Goal: Information Seeking & Learning: Learn about a topic

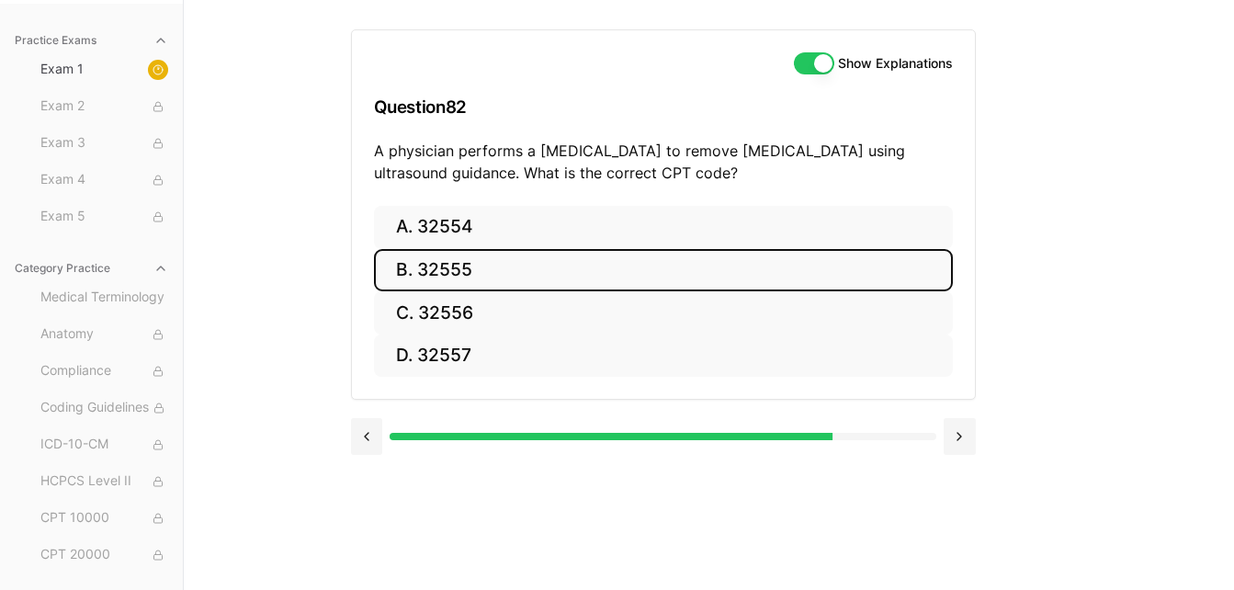
click at [814, 271] on button "B. 32555" at bounding box center [663, 270] width 579 height 43
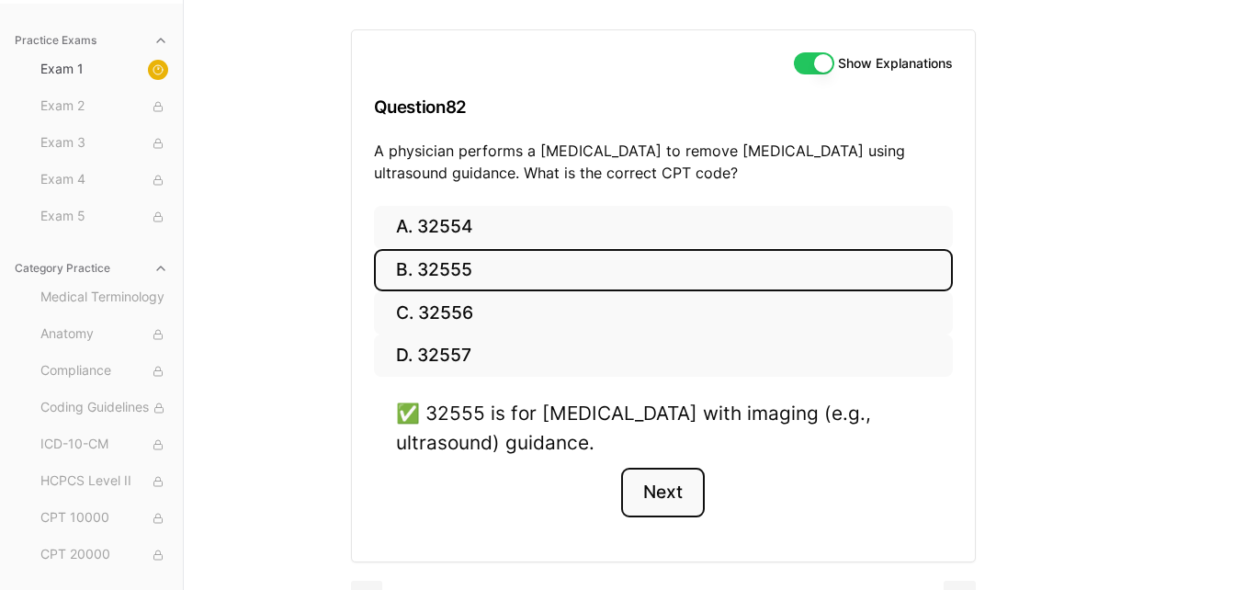
click at [672, 496] on button "Next" at bounding box center [663, 493] width 84 height 50
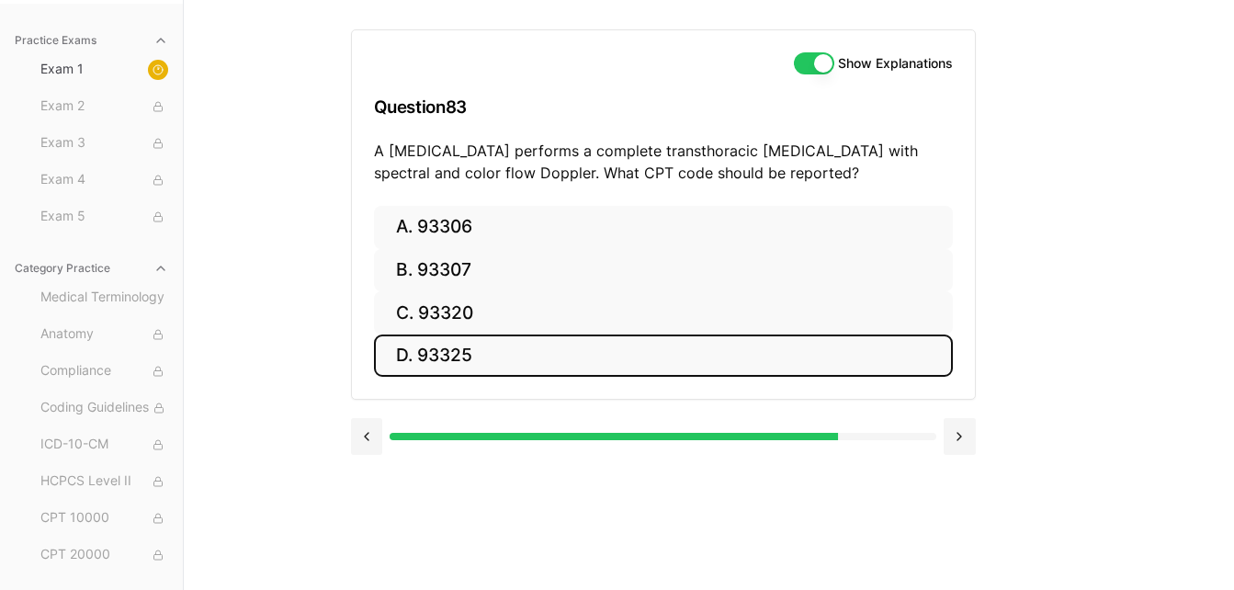
click at [647, 363] on button "D. 93325" at bounding box center [663, 356] width 579 height 43
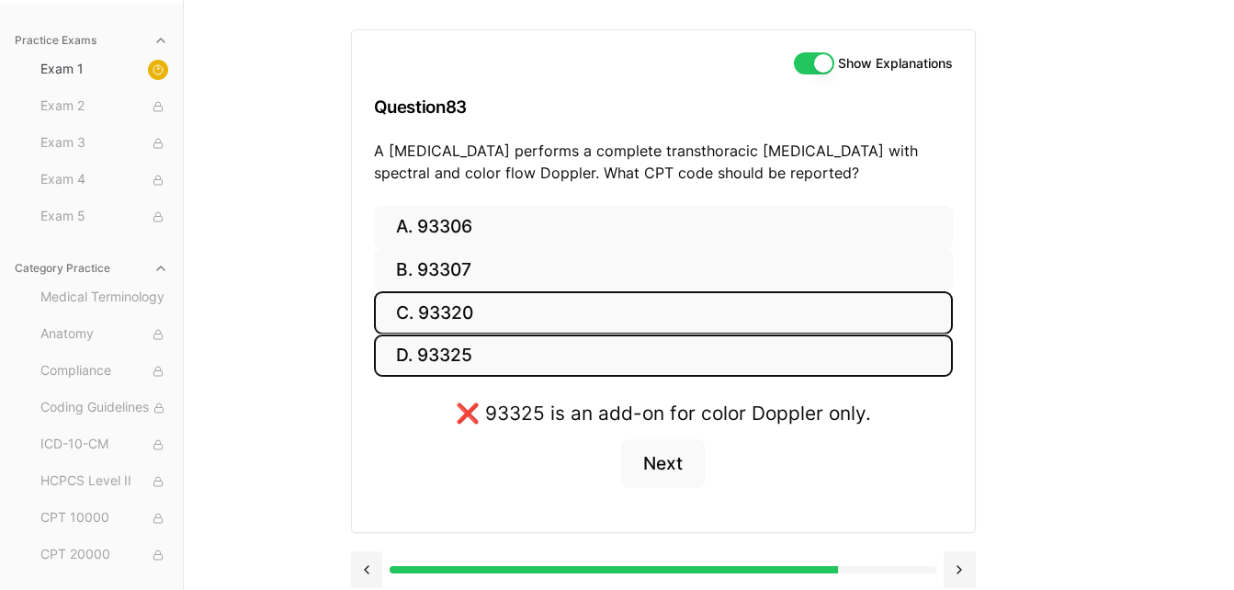
click at [675, 311] on button "C. 93320" at bounding box center [663, 312] width 579 height 43
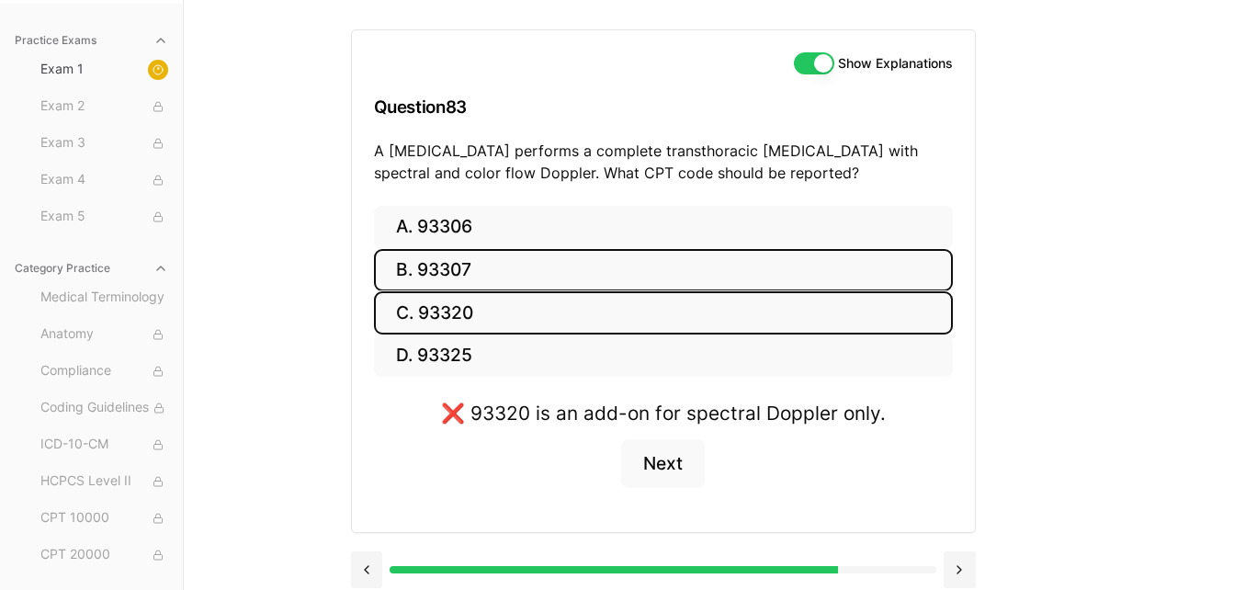
click at [681, 271] on button "B. 93307" at bounding box center [663, 270] width 579 height 43
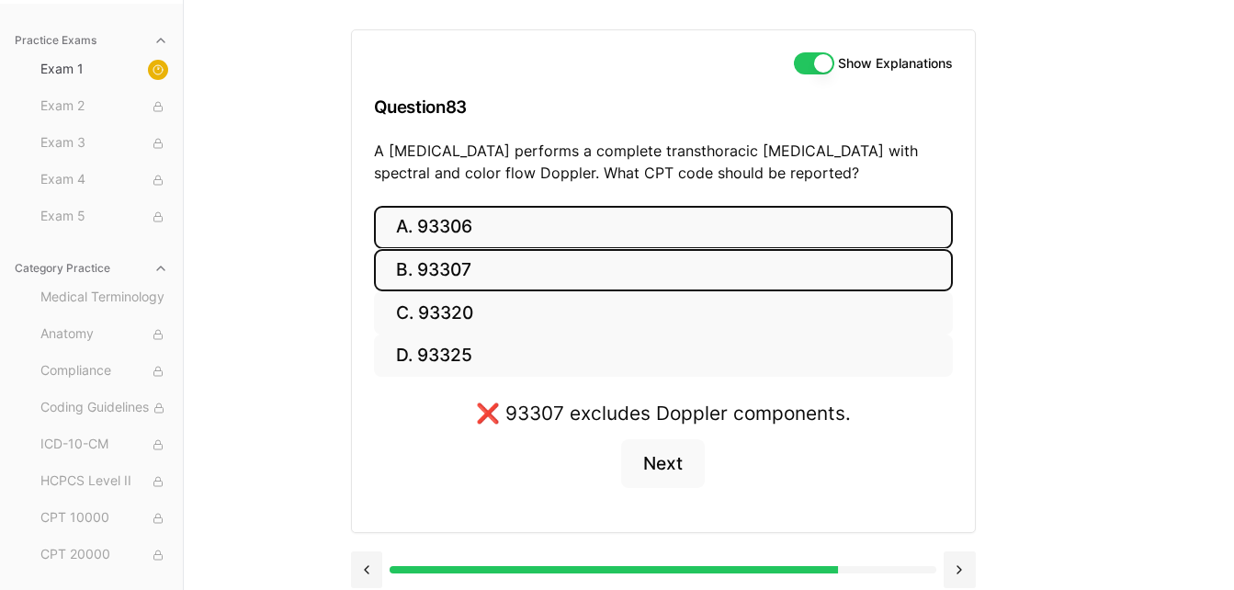
click at [711, 237] on button "A. 93306" at bounding box center [663, 227] width 579 height 43
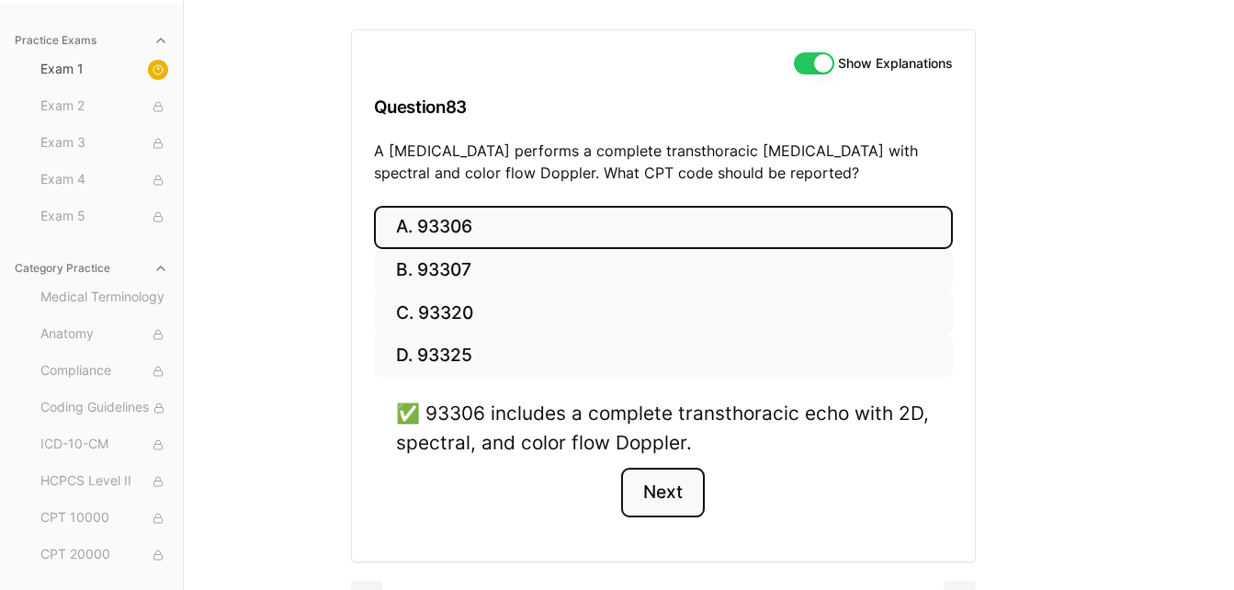
click at [669, 497] on button "Next" at bounding box center [663, 493] width 84 height 50
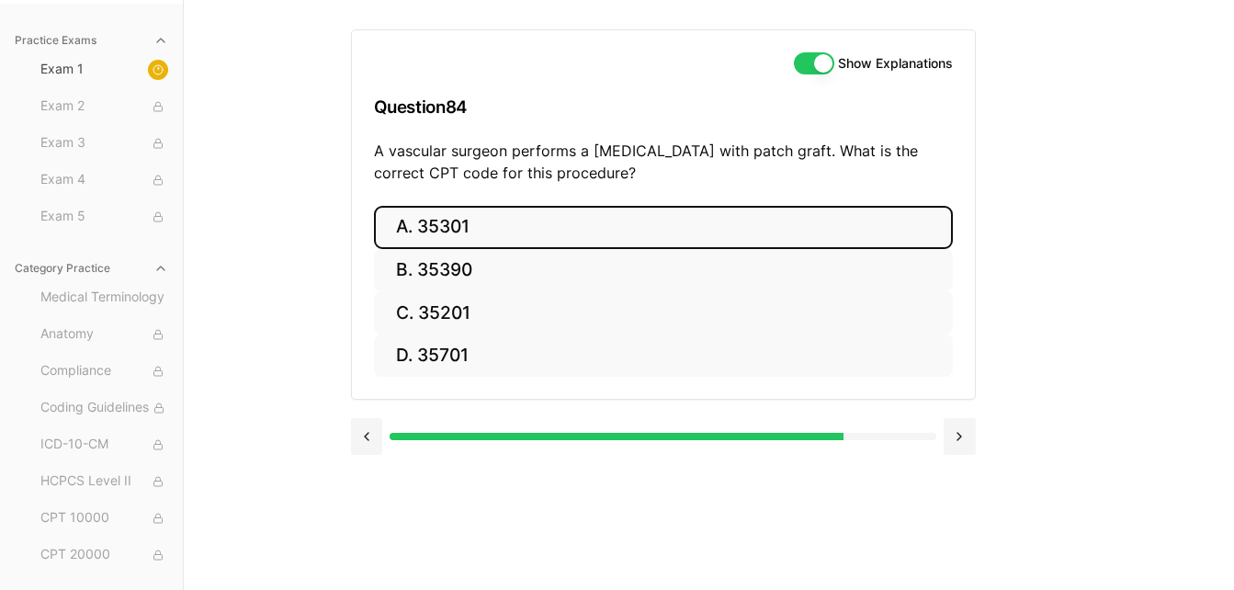
click at [728, 229] on button "A. 35301" at bounding box center [663, 227] width 579 height 43
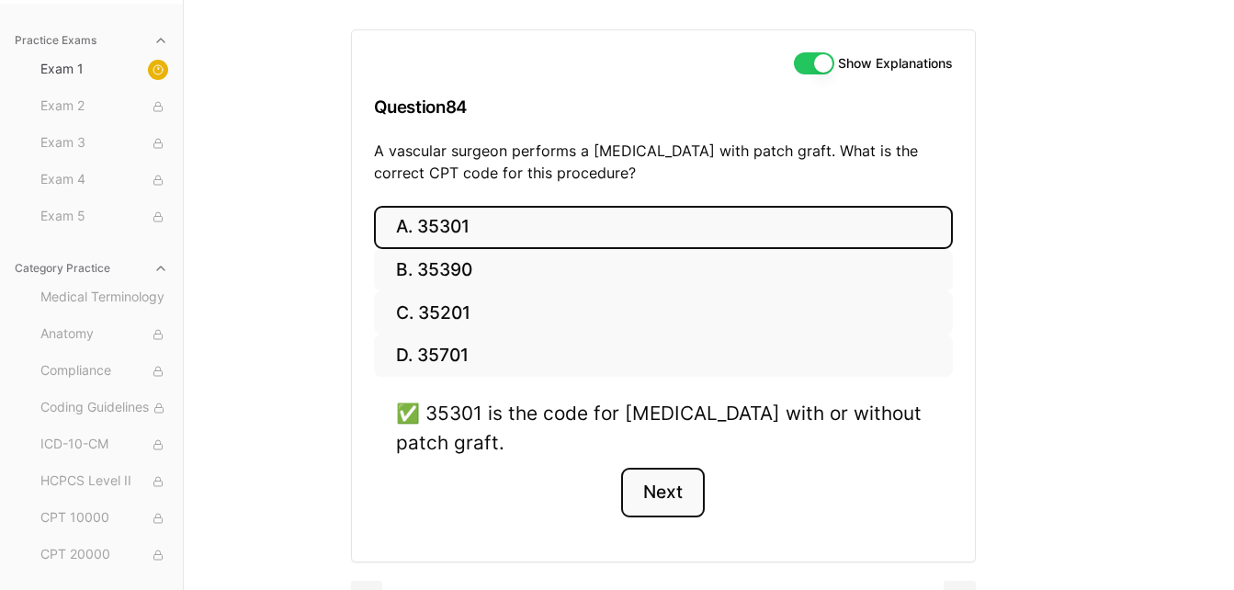
click at [680, 497] on button "Next" at bounding box center [663, 493] width 84 height 50
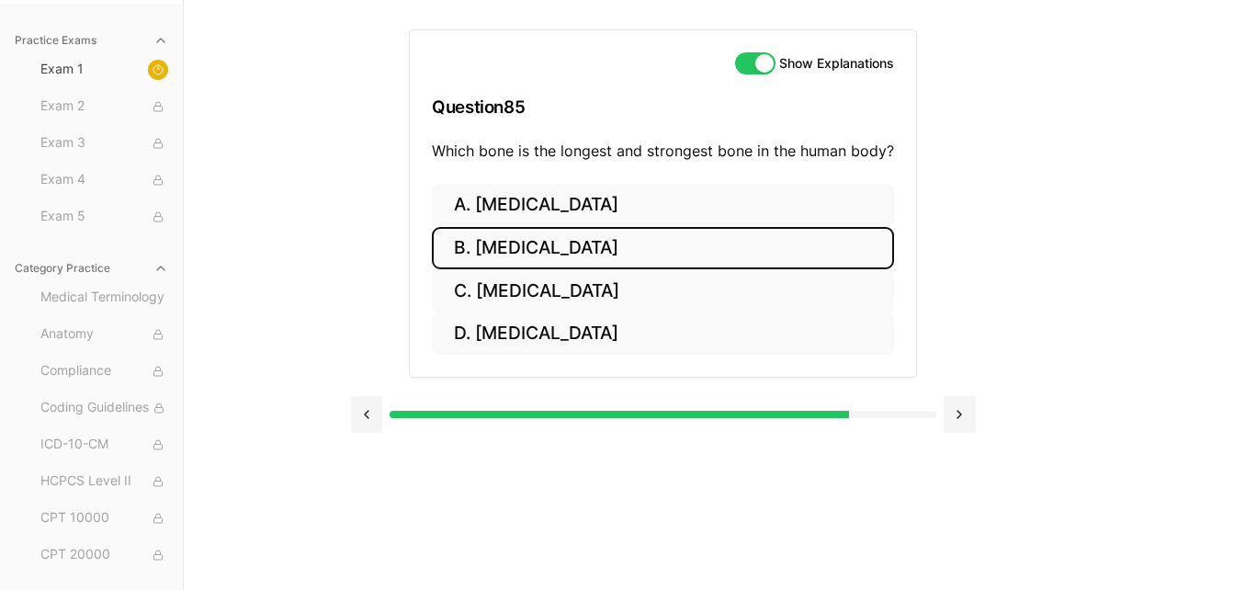
click at [675, 254] on button "B. Femur" at bounding box center [663, 248] width 462 height 43
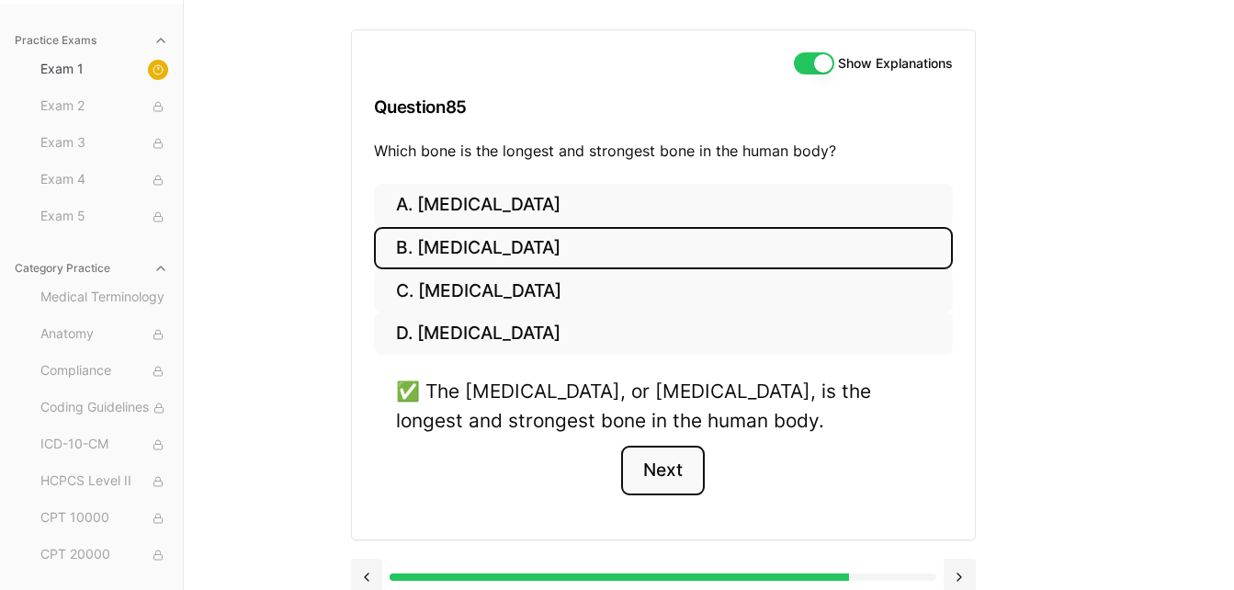
click at [646, 472] on button "Next" at bounding box center [663, 471] width 84 height 50
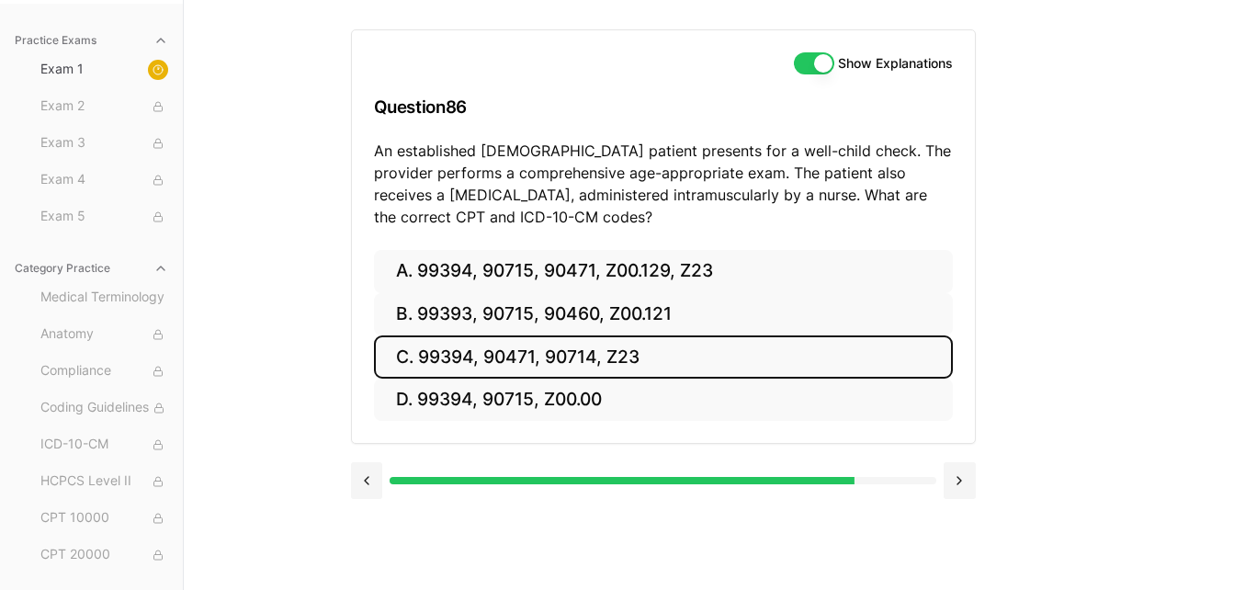
click at [783, 349] on button "C. 99394, 90471, 90714, Z23" at bounding box center [663, 356] width 579 height 43
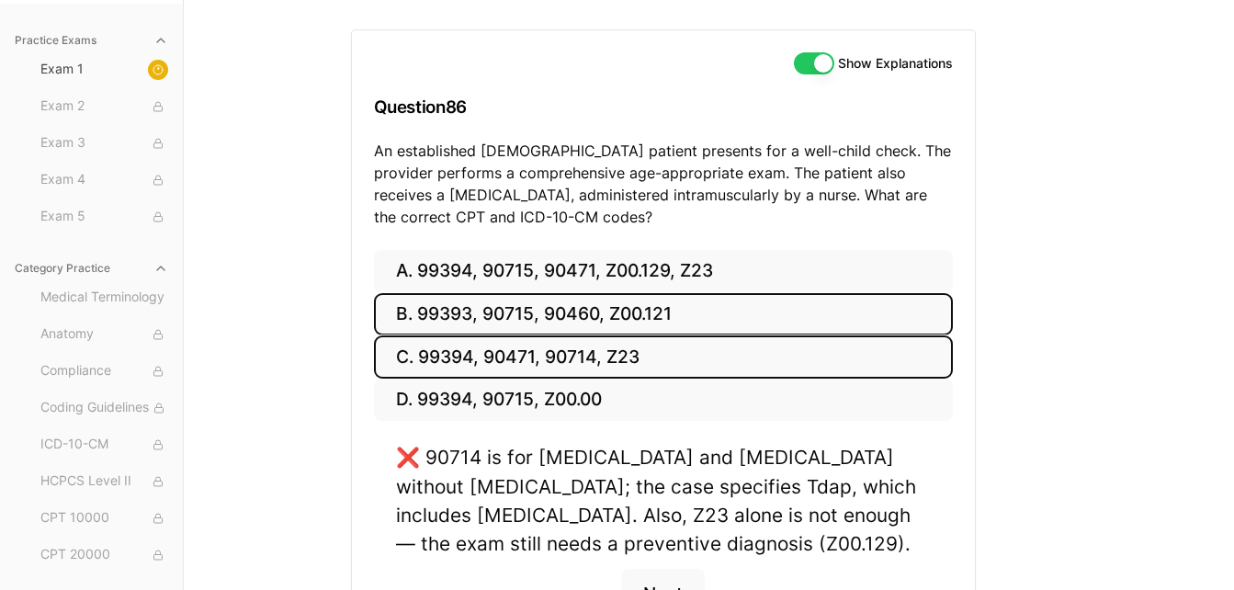
click at [764, 310] on button "B. 99393, 90715, 90460, Z00.121" at bounding box center [663, 314] width 579 height 43
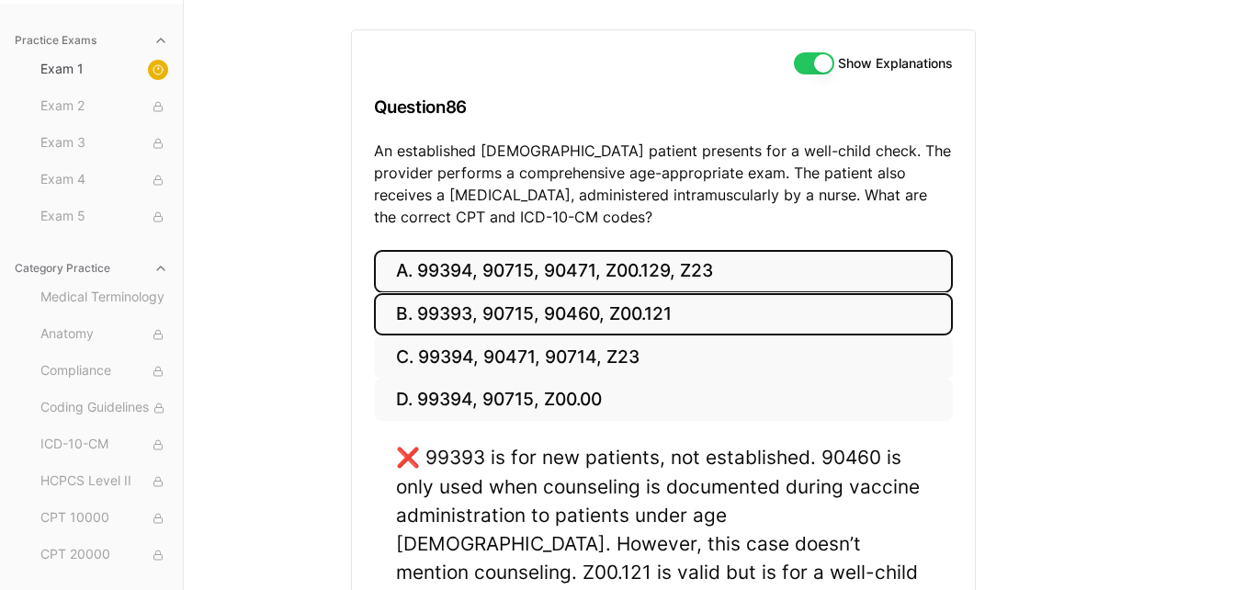
click at [778, 276] on button "A. 99394, 90715, 90471, Z00.129, Z23" at bounding box center [663, 271] width 579 height 43
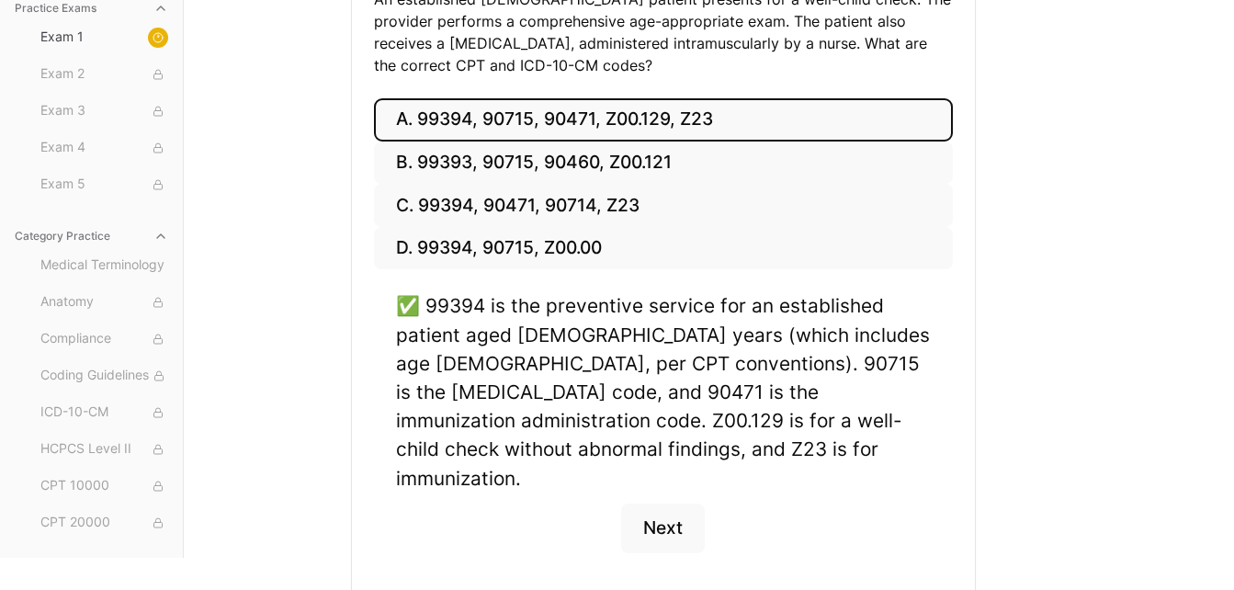
scroll to position [369, 0]
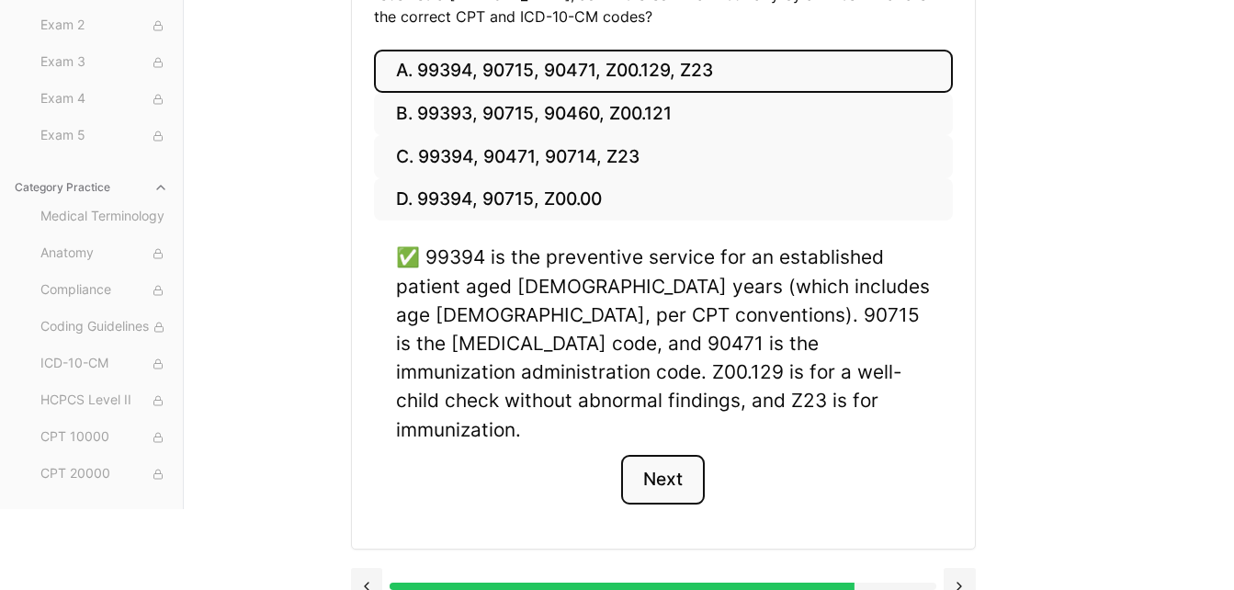
click at [686, 455] on button "Next" at bounding box center [663, 480] width 84 height 50
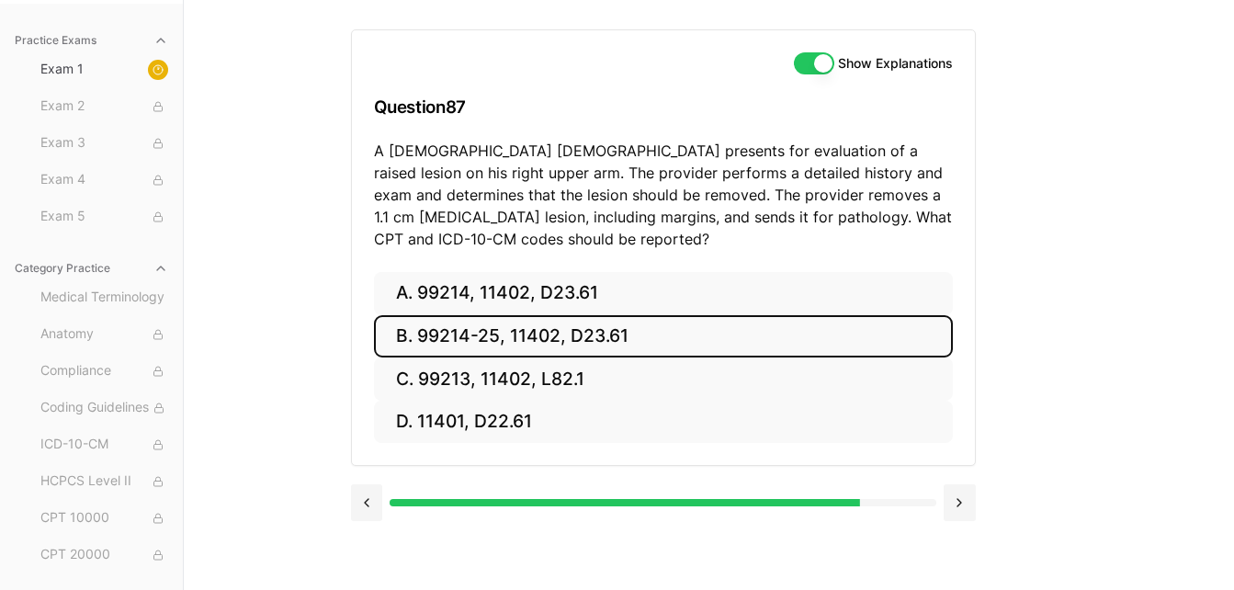
click at [631, 333] on button "B. 99214-25, 11402, D23.61" at bounding box center [663, 336] width 579 height 43
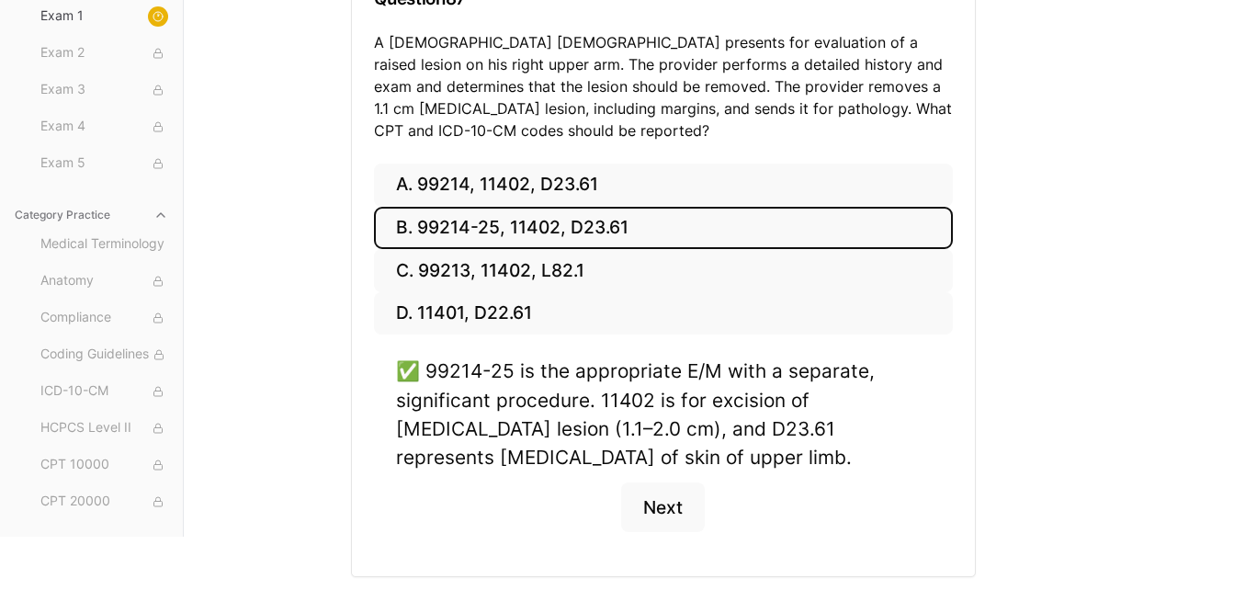
scroll to position [335, 0]
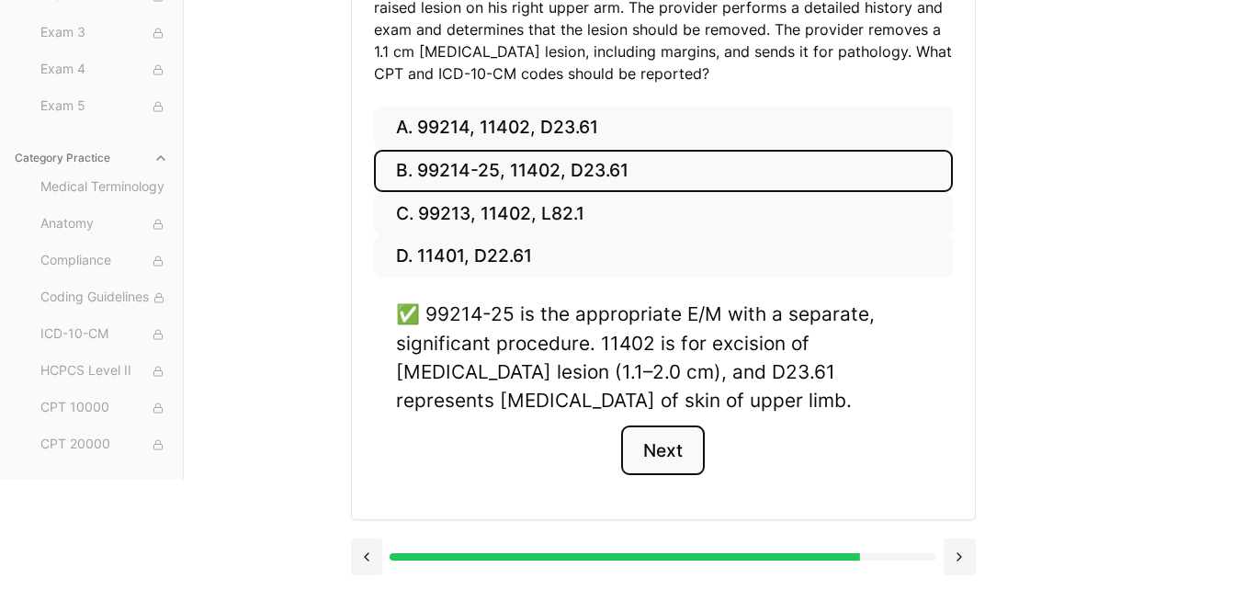
click at [676, 457] on button "Next" at bounding box center [663, 451] width 84 height 50
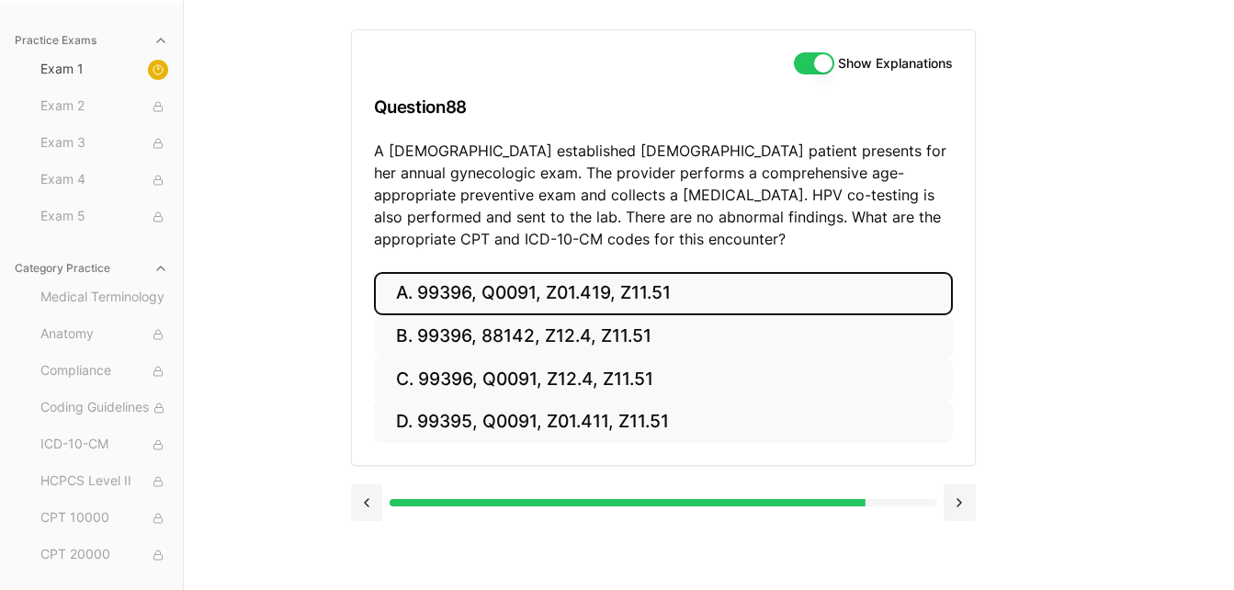
click at [742, 297] on button "A. 99396, Q0091, Z01.419, Z11.51" at bounding box center [663, 293] width 579 height 43
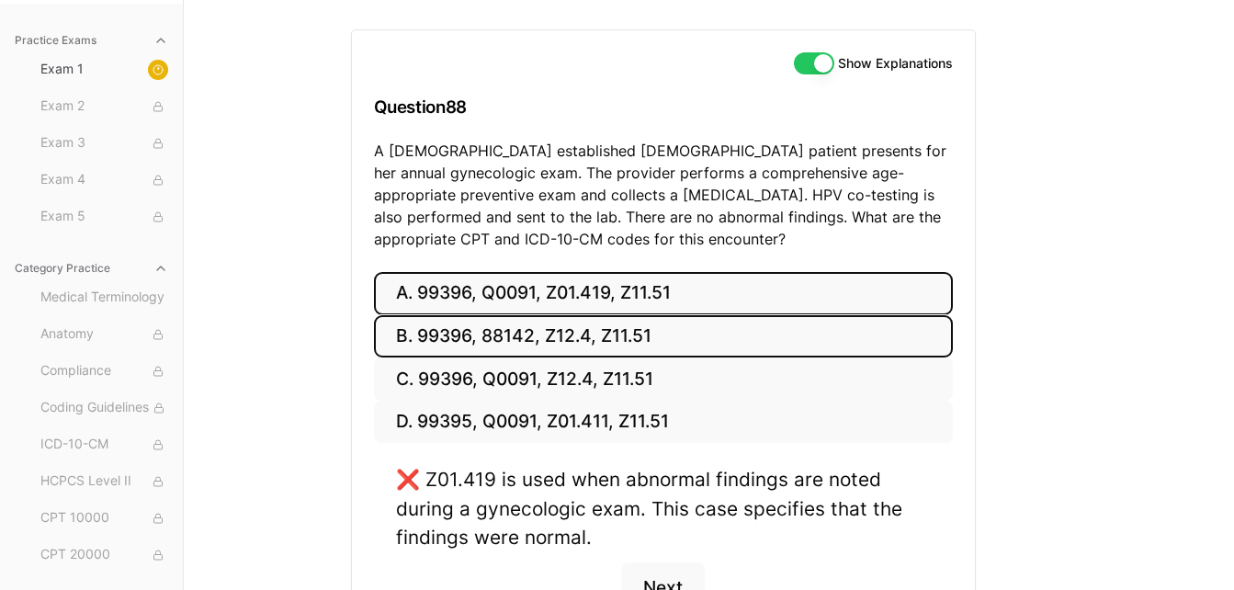
click at [708, 332] on button "B. 99396, 88142, Z12.4, Z11.51" at bounding box center [663, 336] width 579 height 43
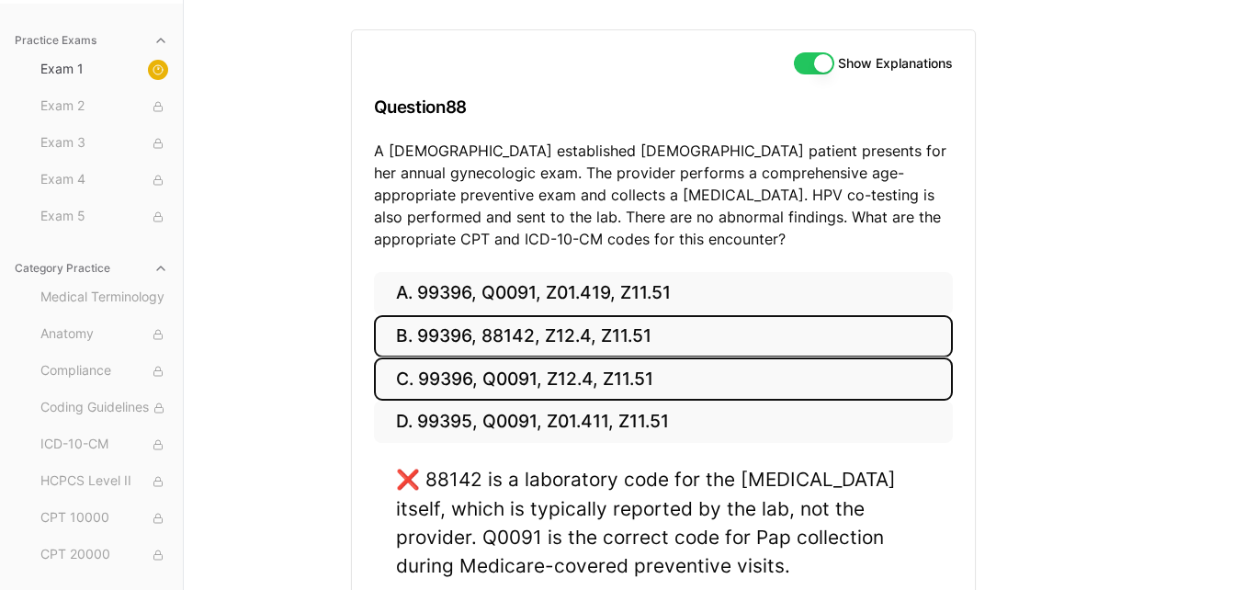
click at [662, 379] on button "C. 99396, Q0091, Z12.4, Z11.51" at bounding box center [663, 379] width 579 height 43
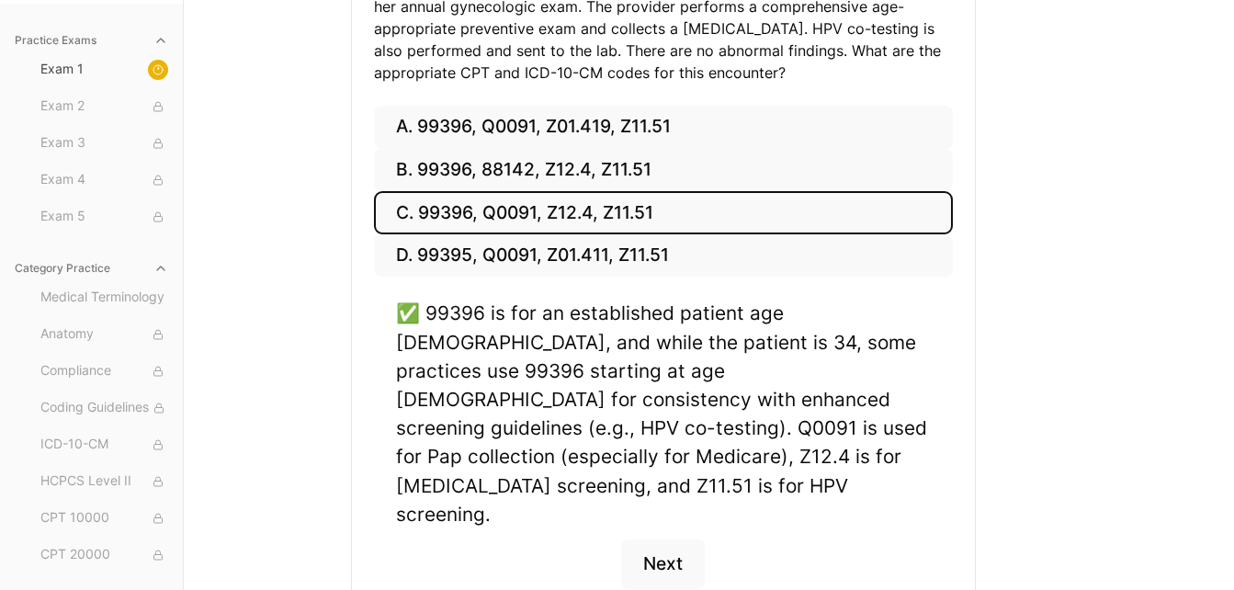
scroll to position [357, 0]
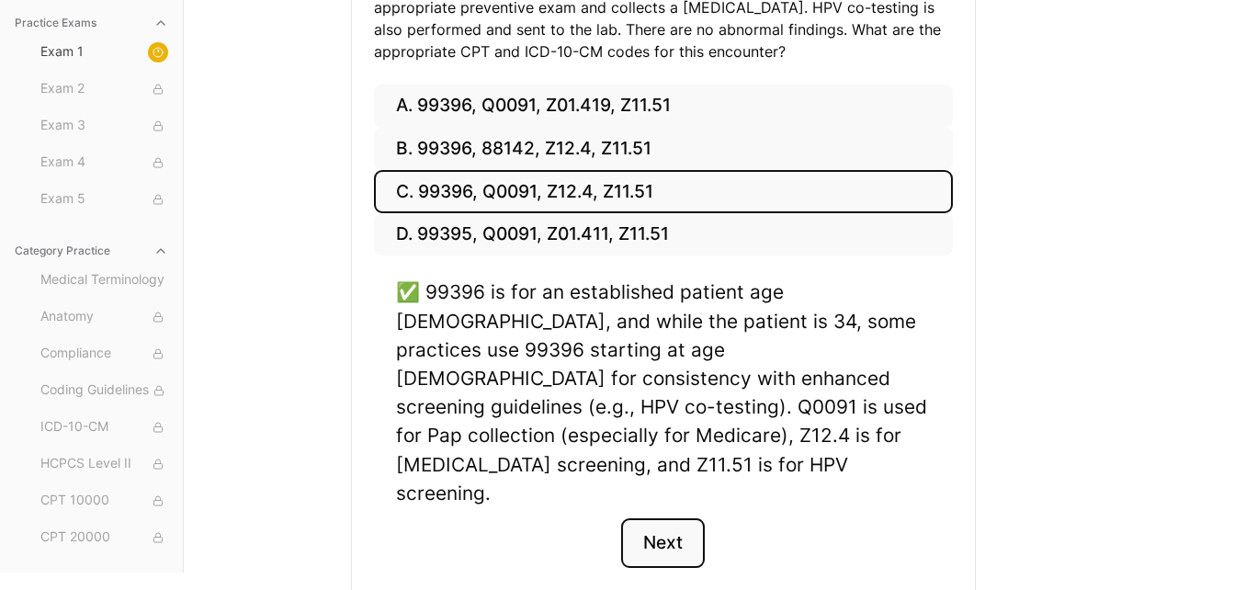
click at [659, 518] on button "Next" at bounding box center [663, 543] width 84 height 50
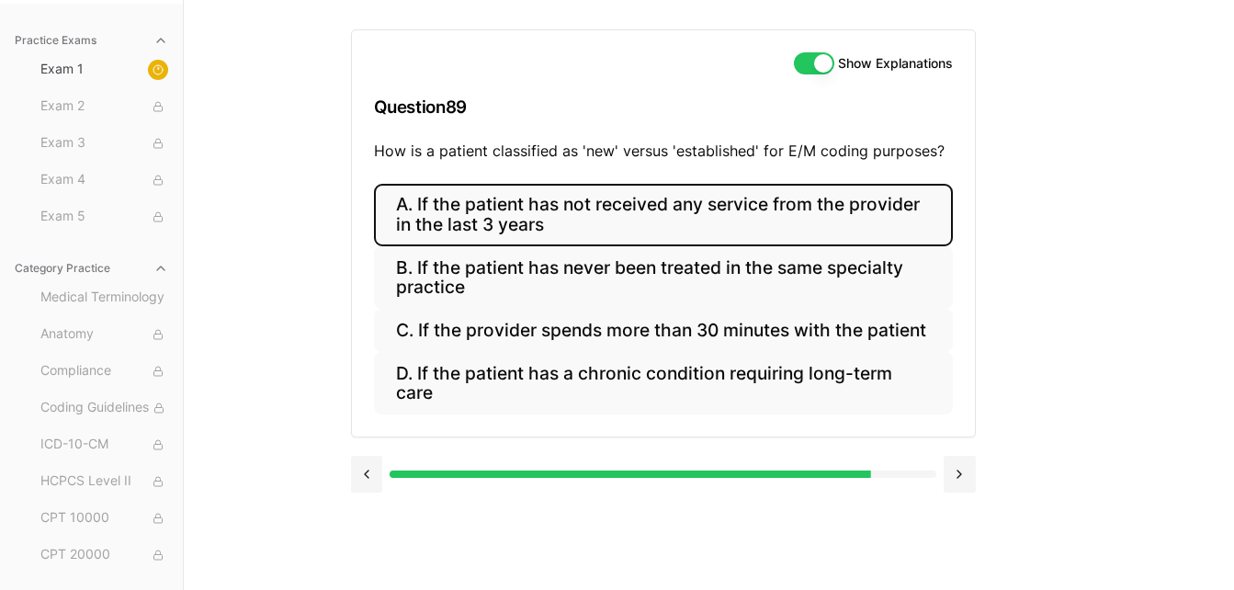
click at [788, 227] on button "A. If the patient has not received any service from the provider in the last 3 …" at bounding box center [663, 215] width 579 height 63
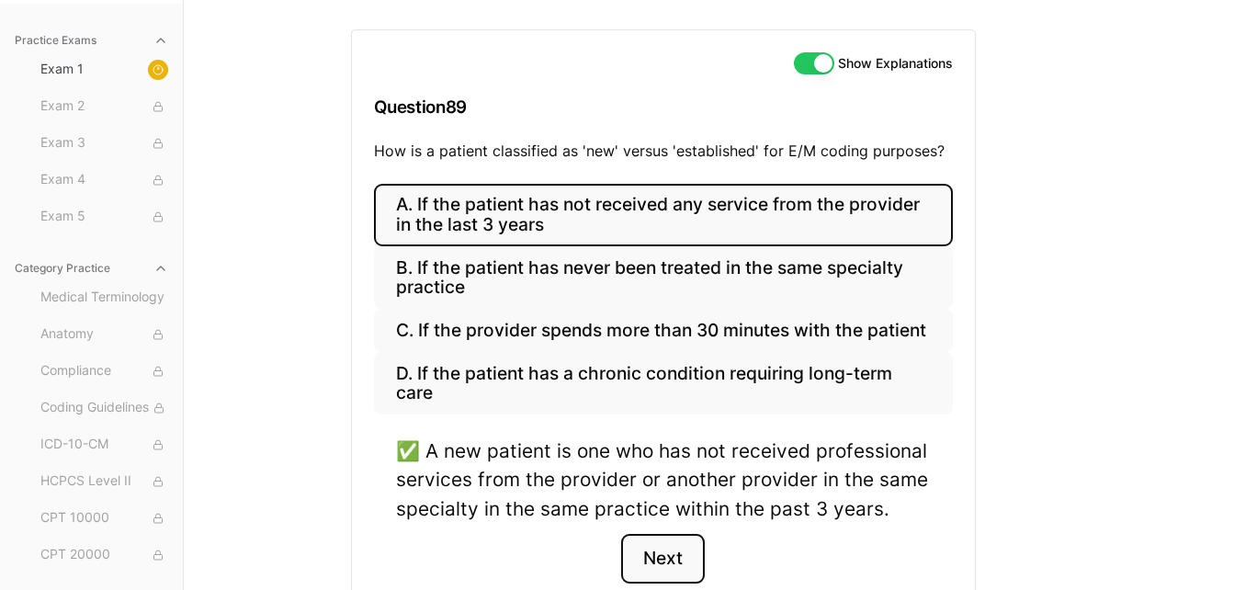
click at [658, 564] on button "Next" at bounding box center [663, 559] width 84 height 50
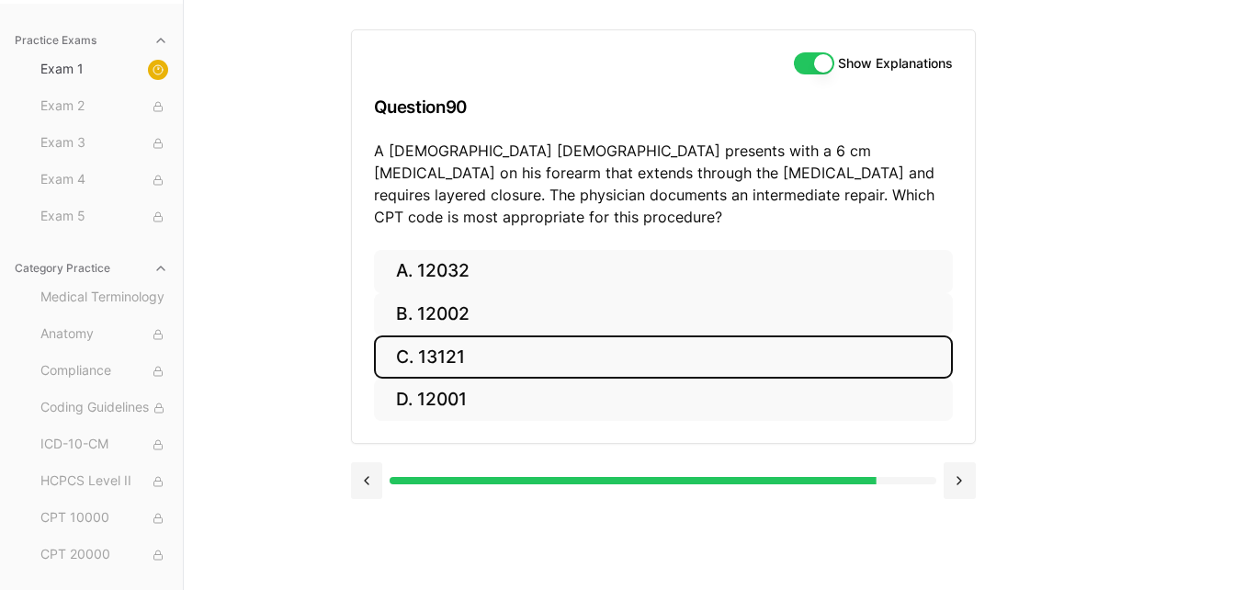
click at [593, 335] on button "C. 13121" at bounding box center [663, 356] width 579 height 43
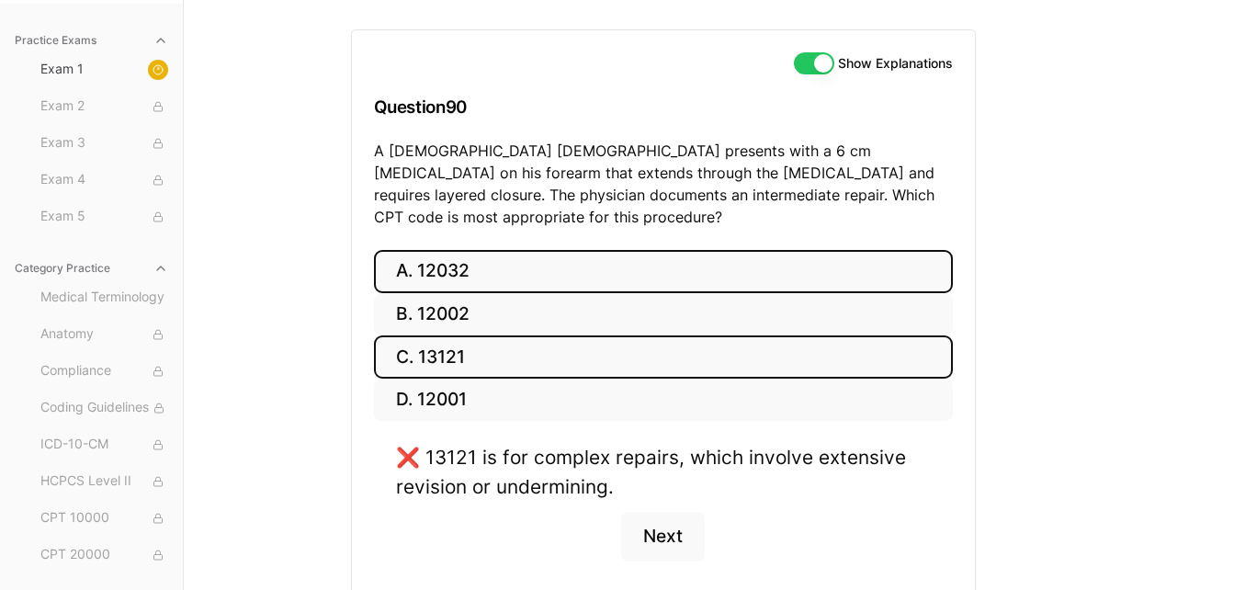
click at [661, 256] on button "A. 12032" at bounding box center [663, 271] width 579 height 43
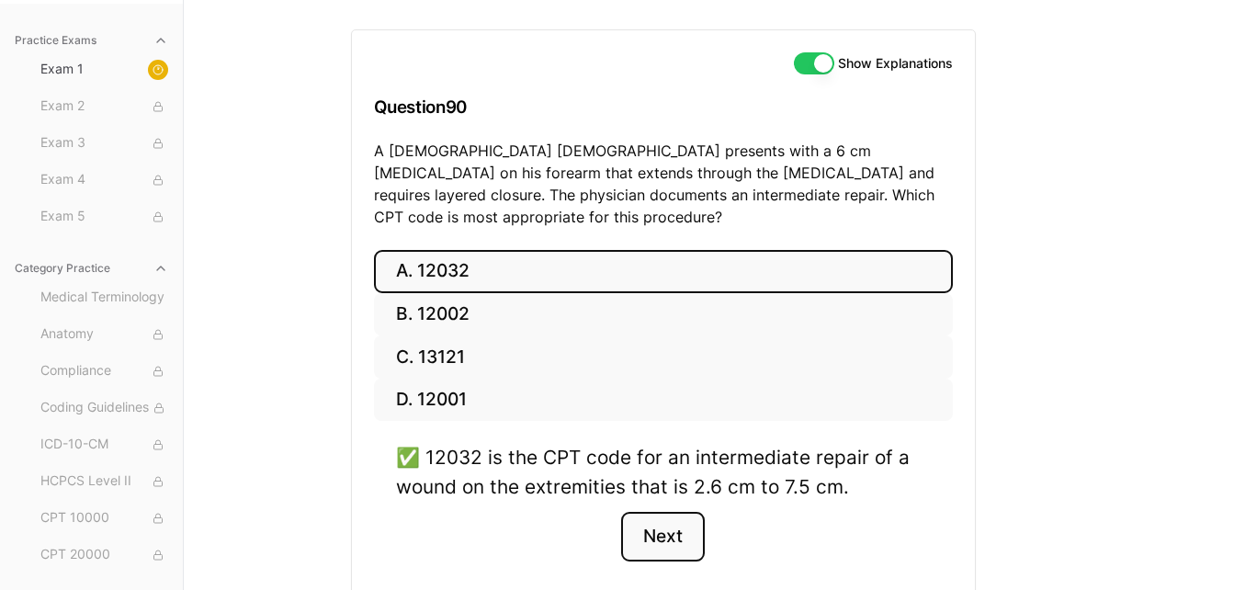
click at [664, 520] on button "Next" at bounding box center [663, 537] width 84 height 50
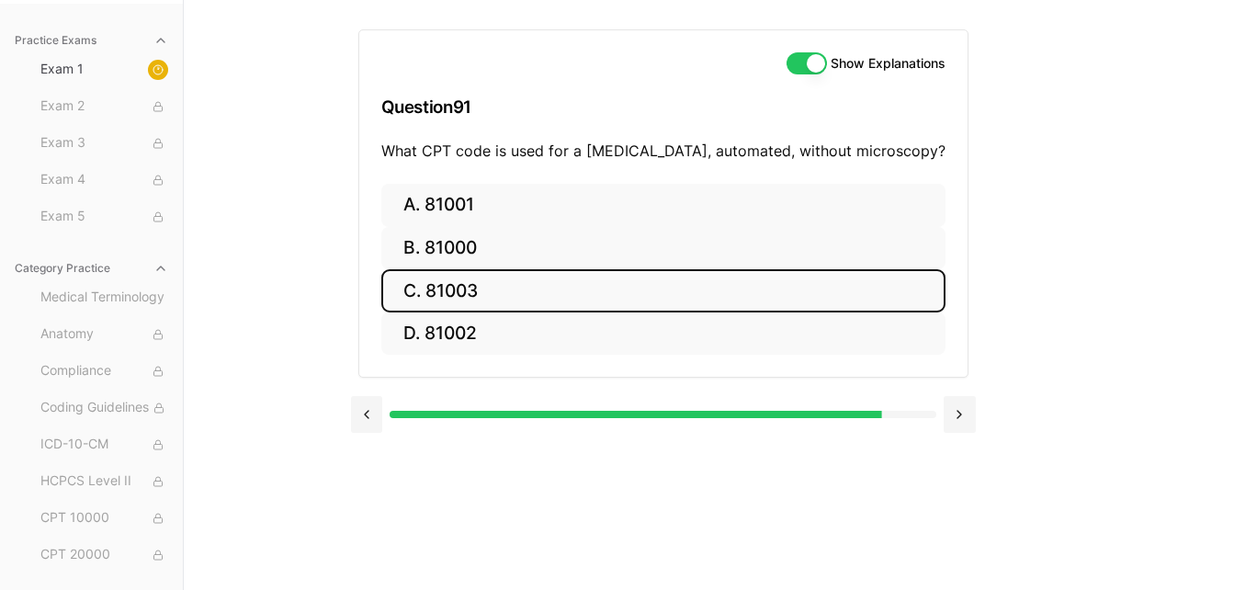
click at [712, 290] on button "C. 81003" at bounding box center [663, 290] width 564 height 43
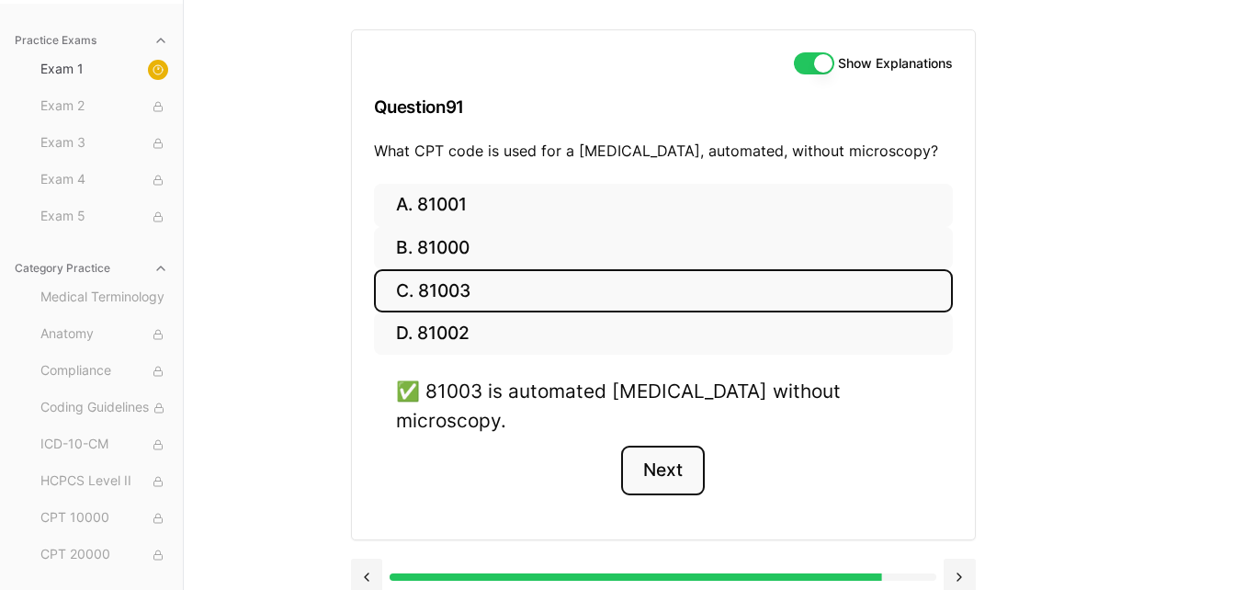
click at [665, 446] on button "Next" at bounding box center [663, 471] width 84 height 50
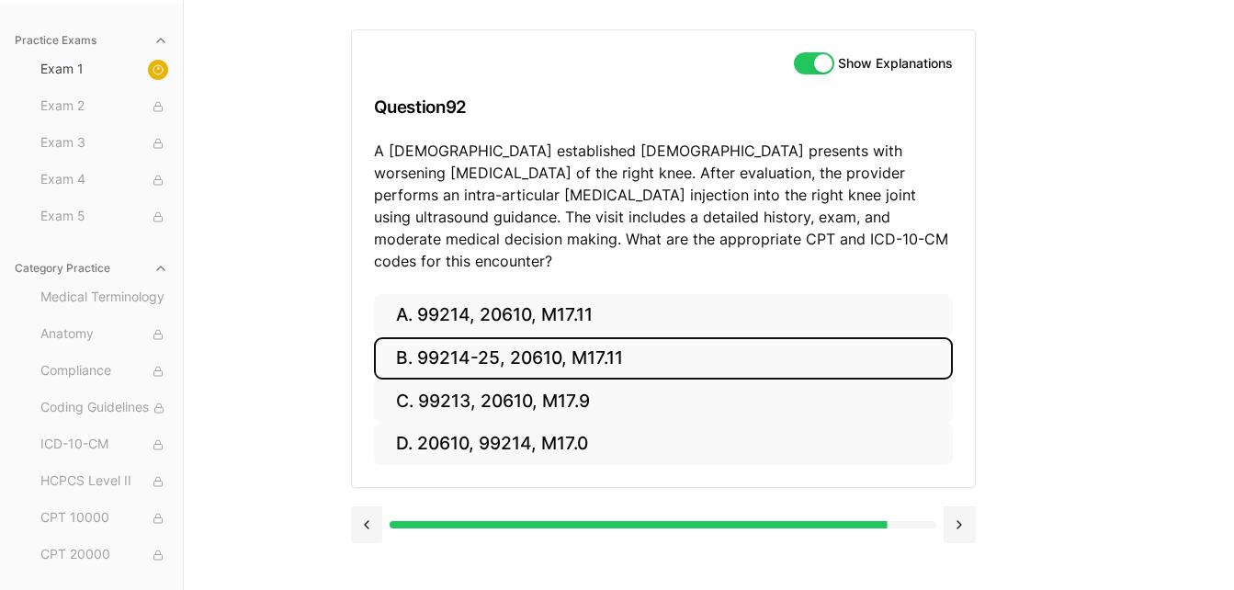
click at [809, 348] on button "B. 99214-25, 20610, M17.11" at bounding box center [663, 358] width 579 height 43
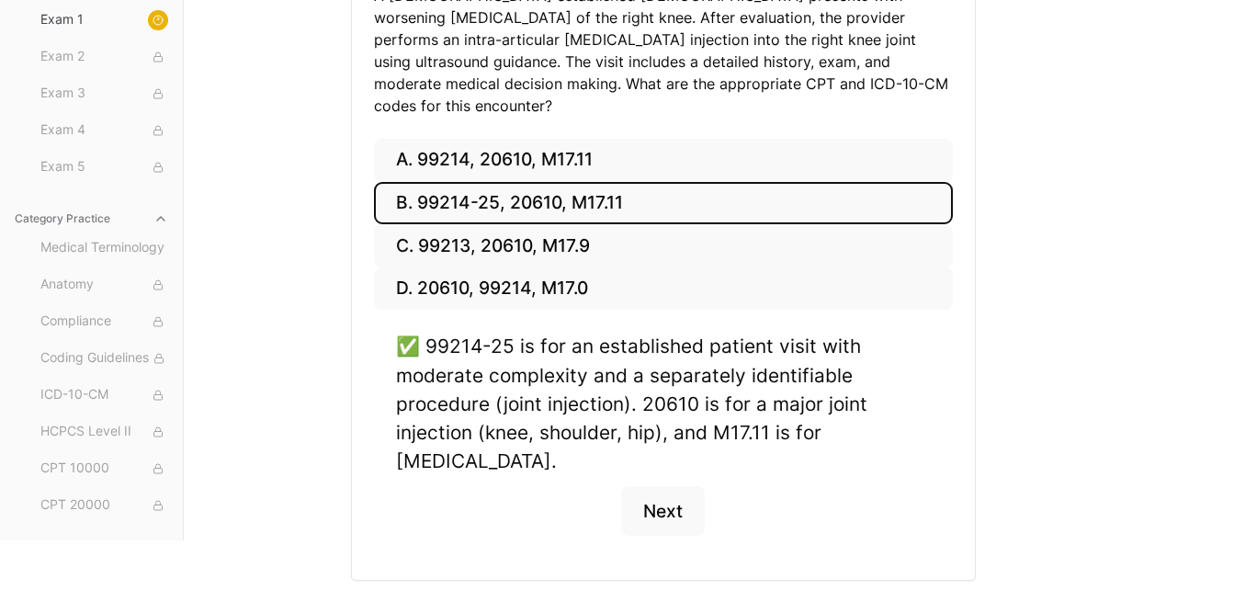
scroll to position [350, 0]
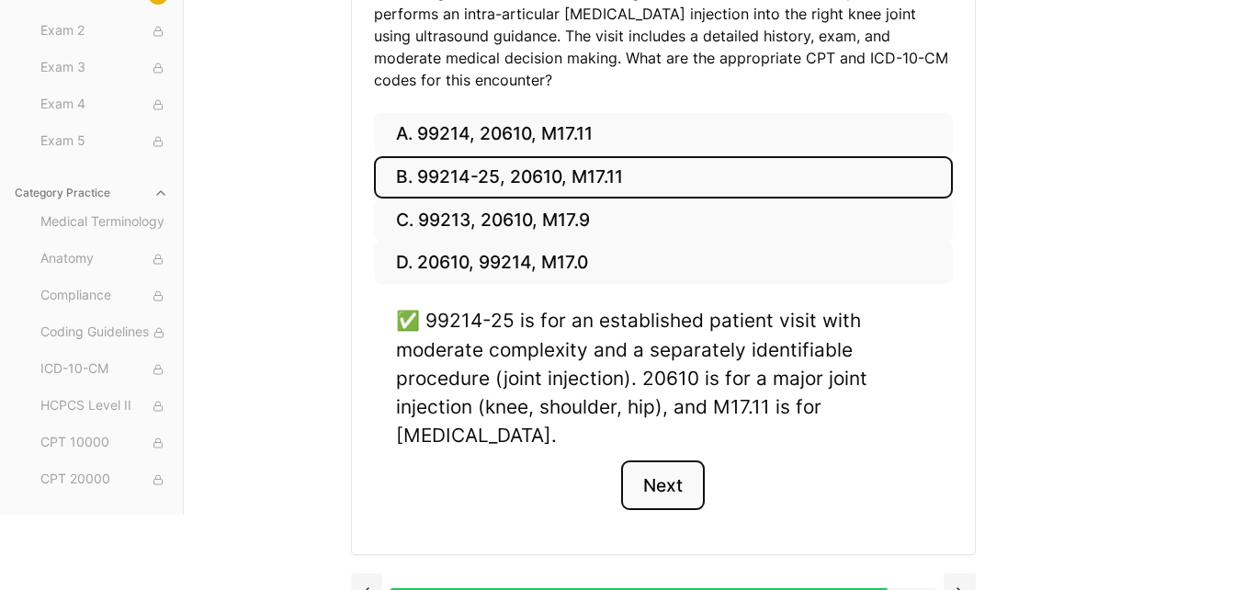
click at [680, 470] on button "Next" at bounding box center [663, 485] width 84 height 50
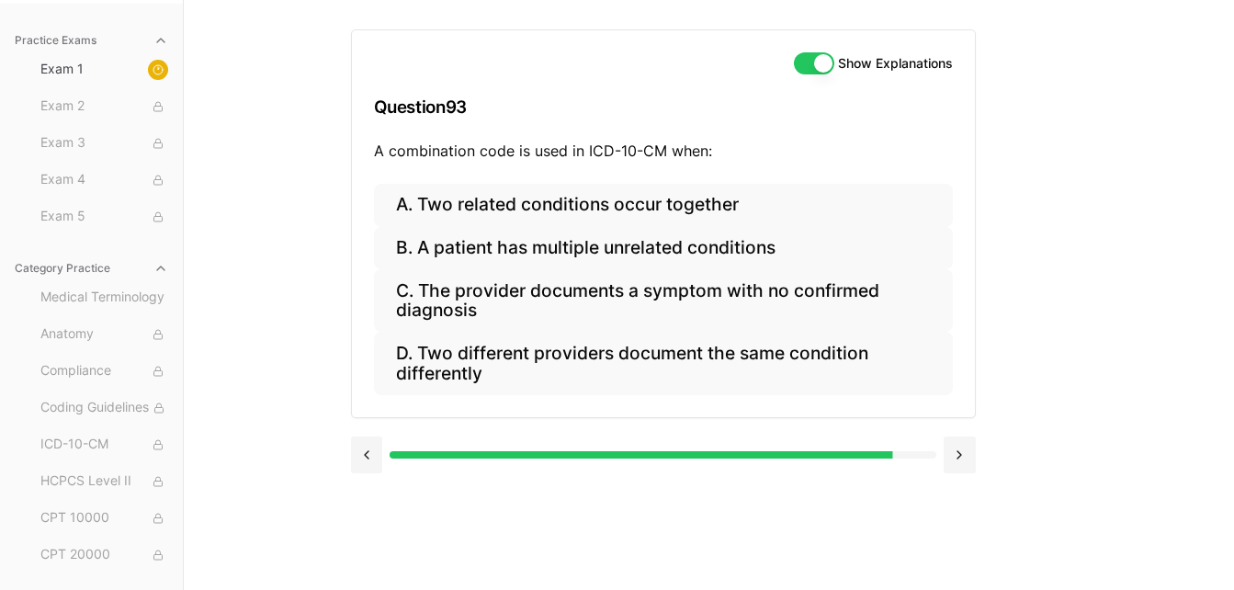
scroll to position [169, 0]
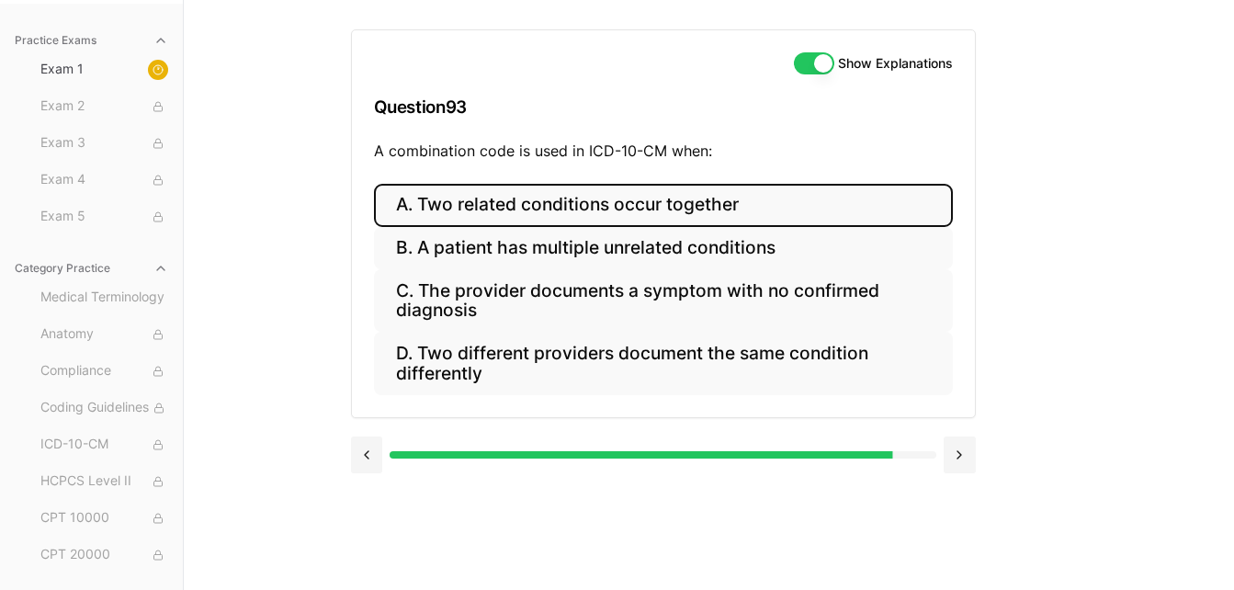
click at [778, 201] on button "A. Two related conditions occur together" at bounding box center [663, 205] width 579 height 43
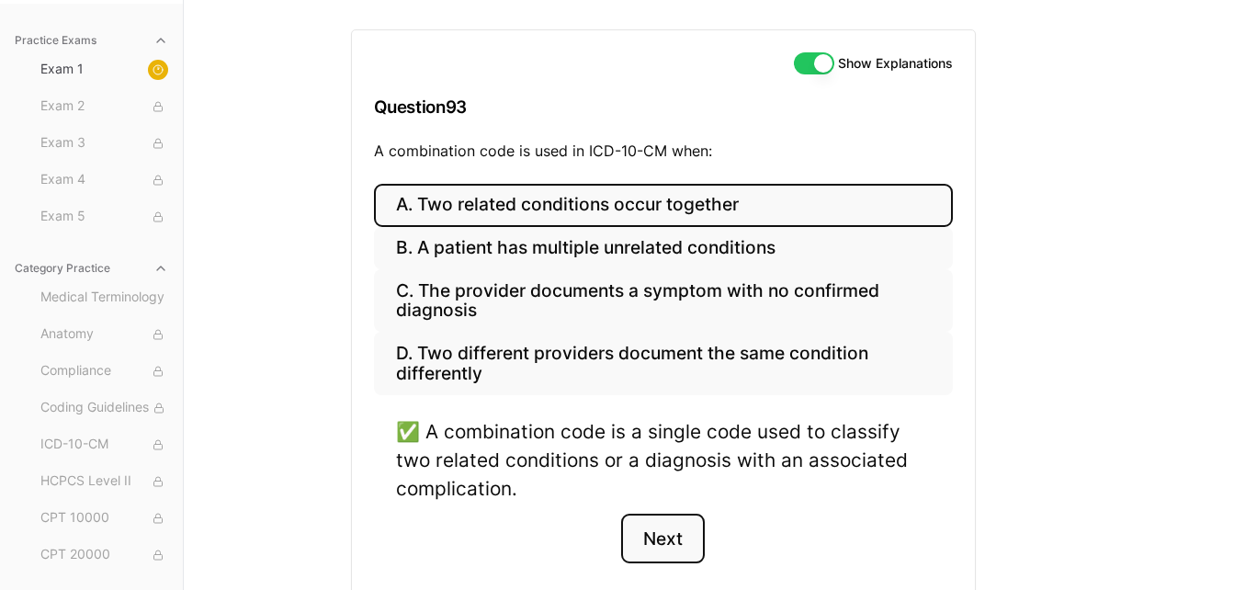
click at [665, 553] on button "Next" at bounding box center [663, 539] width 84 height 50
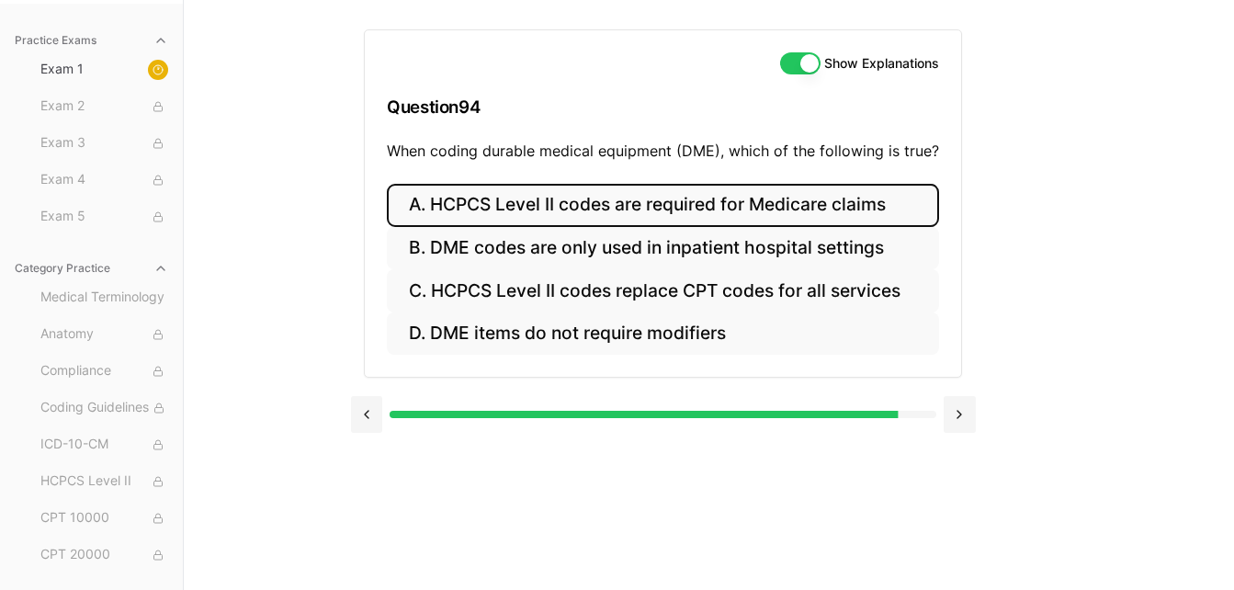
click at [822, 204] on button "A. HCPCS Level II codes are required for Medicare claims" at bounding box center [663, 205] width 552 height 43
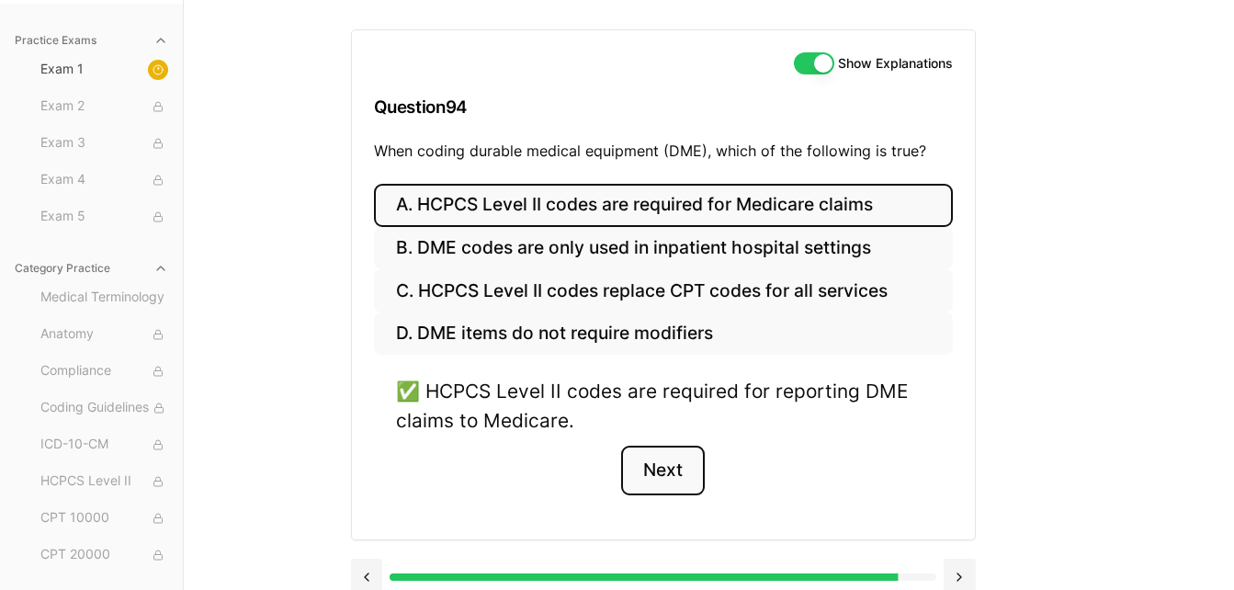
click at [666, 476] on button "Next" at bounding box center [663, 471] width 84 height 50
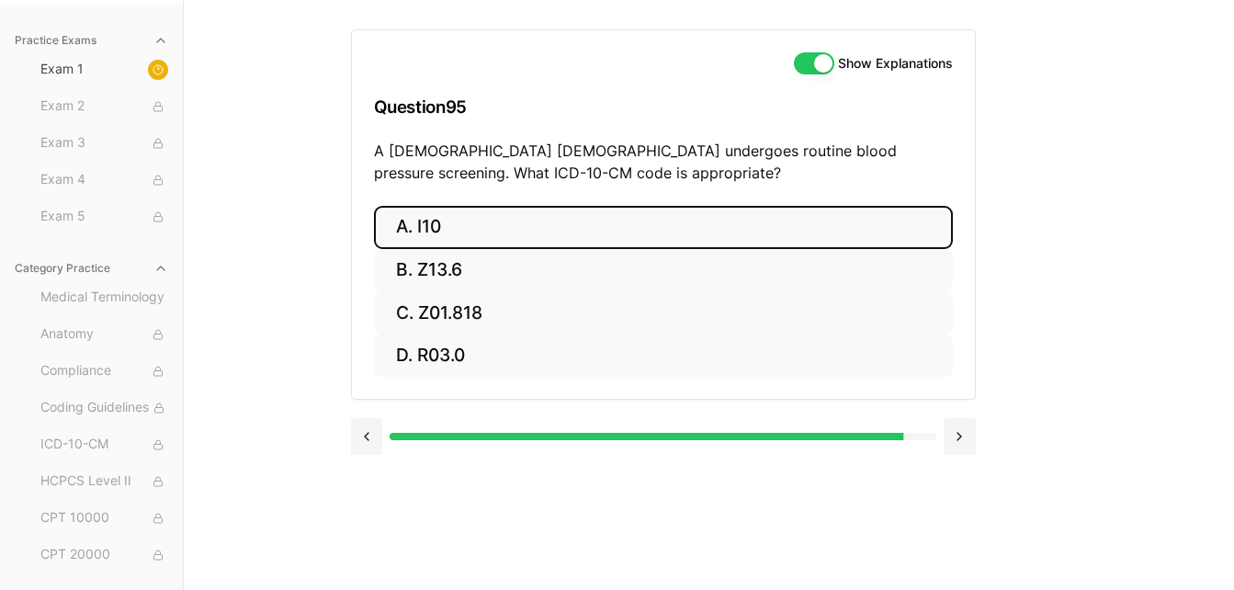
click at [810, 233] on button "A. I10" at bounding box center [663, 227] width 579 height 43
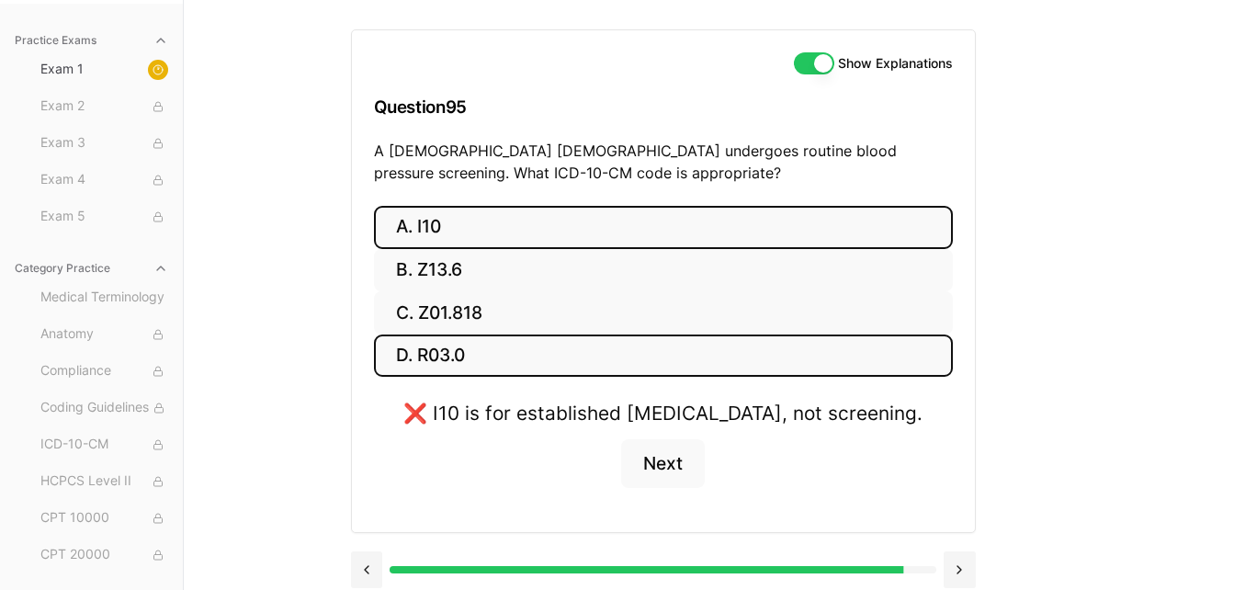
click at [676, 345] on button "D. R03.0" at bounding box center [663, 356] width 579 height 43
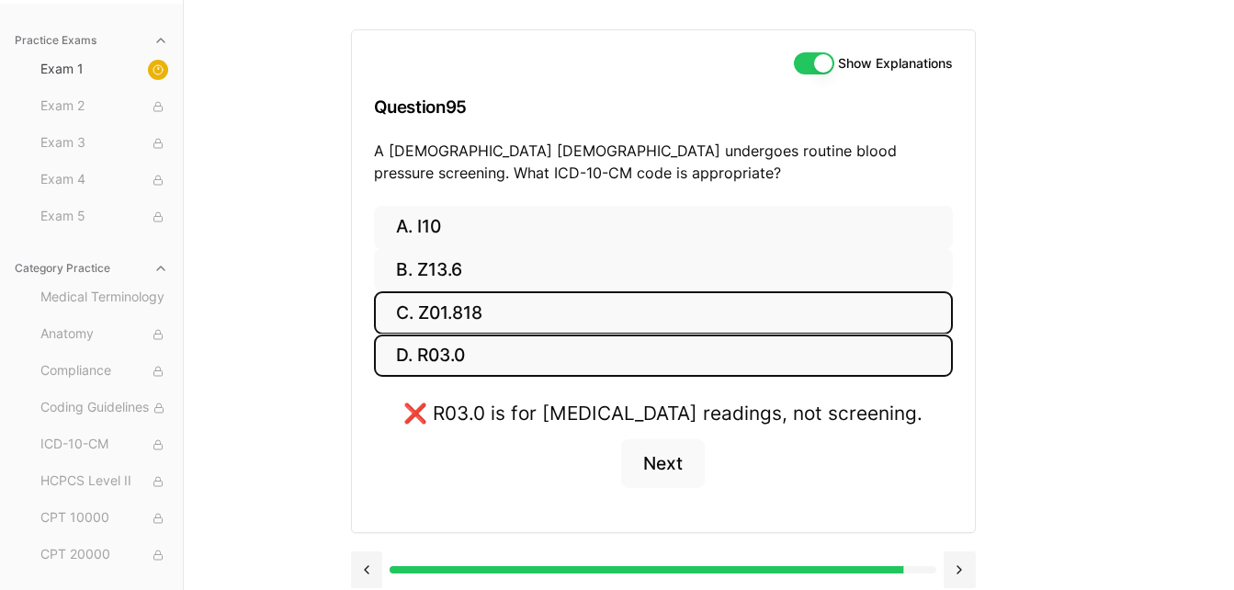
click at [695, 321] on button "C. Z01.818" at bounding box center [663, 312] width 579 height 43
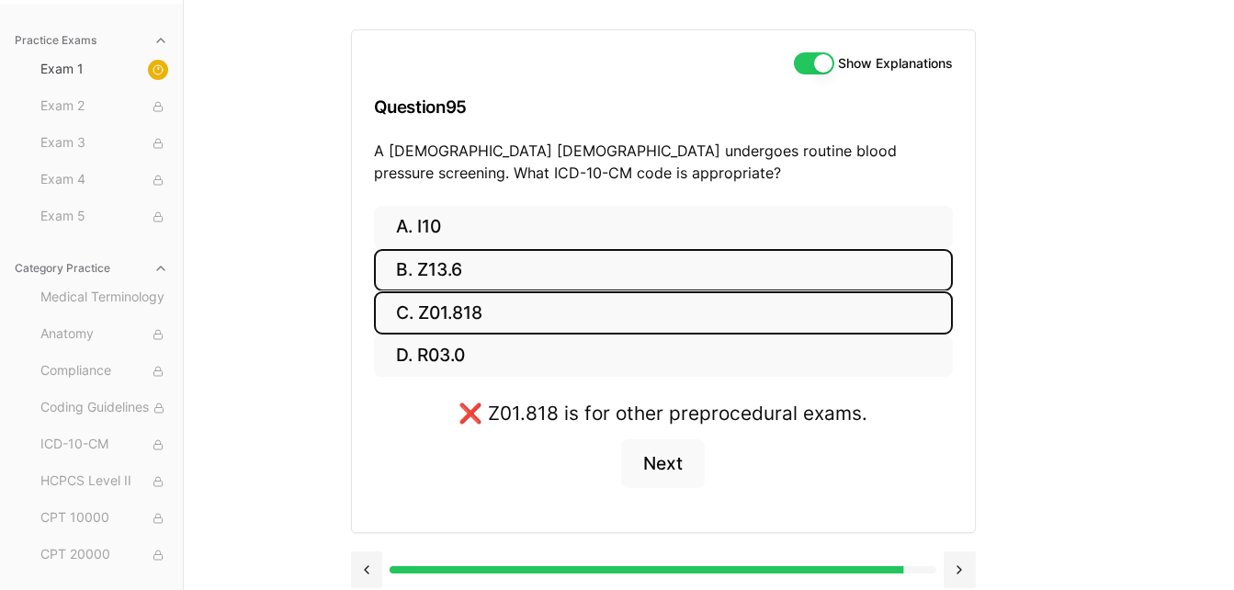
click at [685, 267] on button "B. Z13.6" at bounding box center [663, 270] width 579 height 43
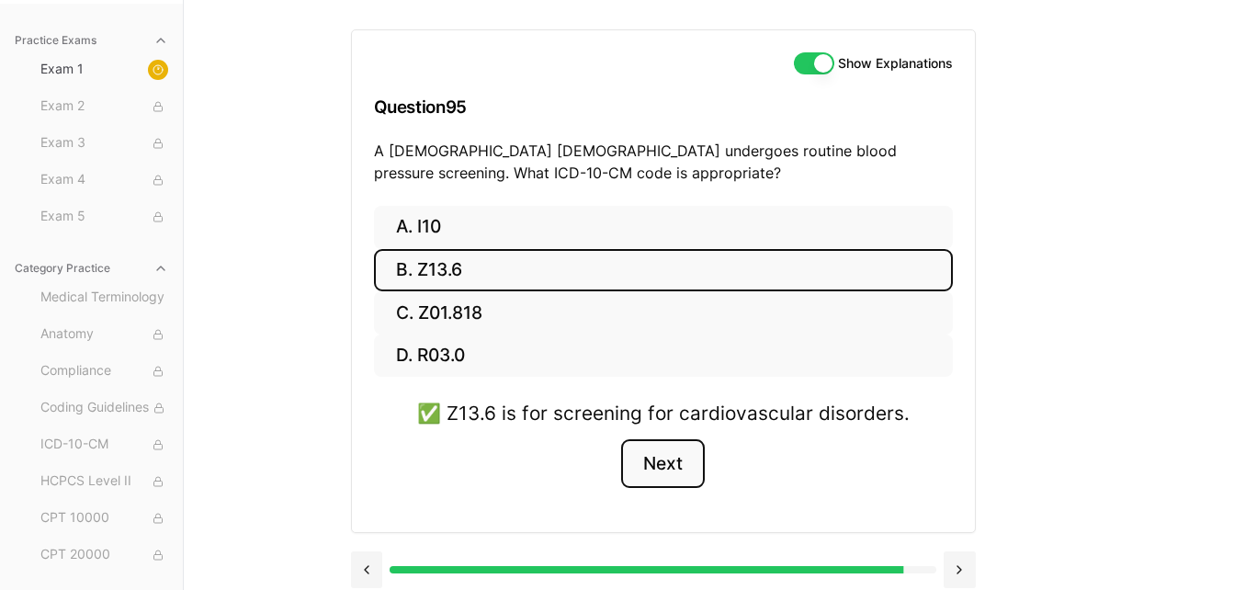
click at [652, 462] on button "Next" at bounding box center [663, 464] width 84 height 50
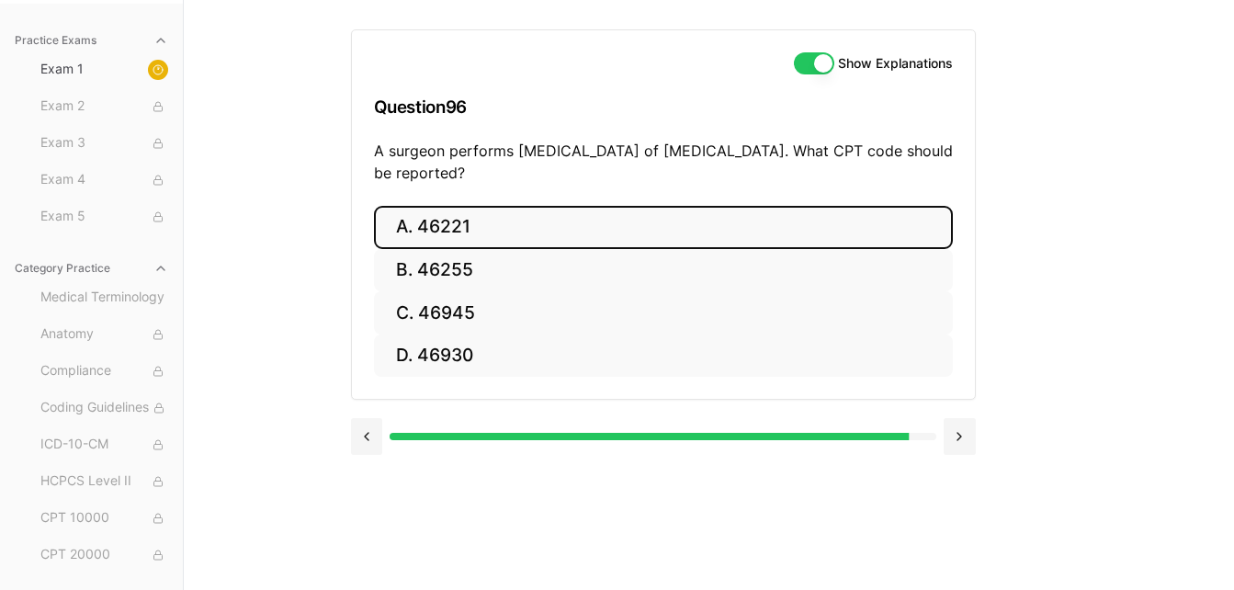
click at [722, 224] on button "A. 46221" at bounding box center [663, 227] width 579 height 43
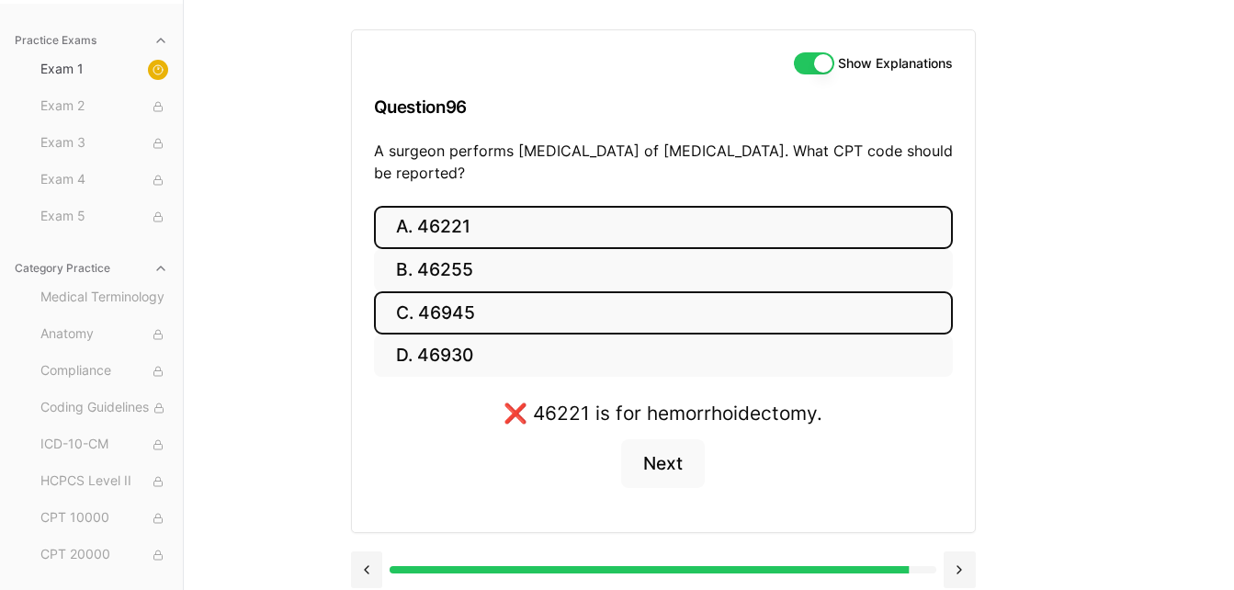
click at [606, 320] on button "C. 46945" at bounding box center [663, 312] width 579 height 43
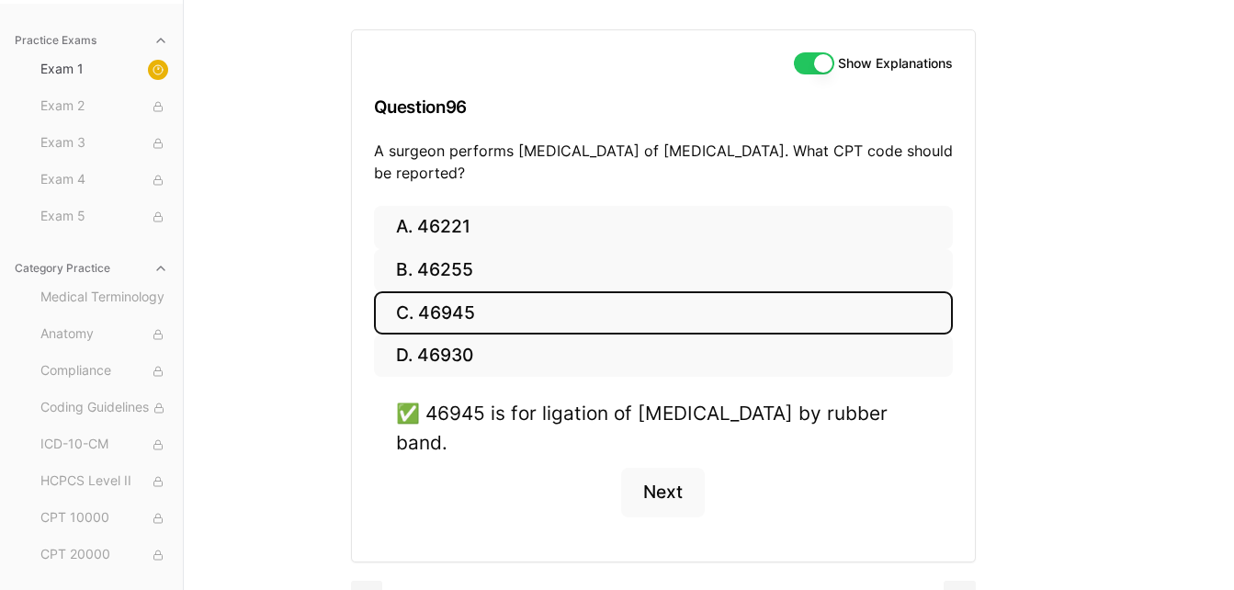
drag, startPoint x: 606, startPoint y: 320, endPoint x: 825, endPoint y: 487, distance: 276.1
click at [825, 487] on div "A. 46221 B. 46255 C. 46945 D. 46930 ✅ 46945 is for ligation of internal hemorrh…" at bounding box center [663, 384] width 623 height 356
click at [659, 494] on button "Next" at bounding box center [663, 493] width 84 height 50
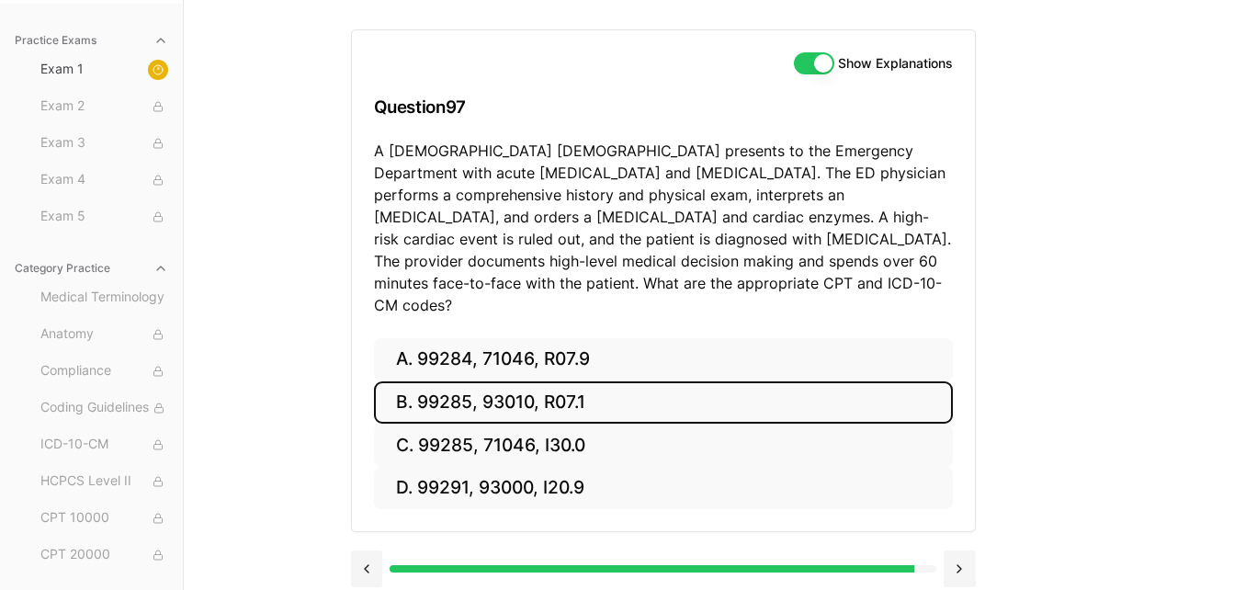
click at [676, 381] on button "B. 99285, 93010, R07.1" at bounding box center [663, 402] width 579 height 43
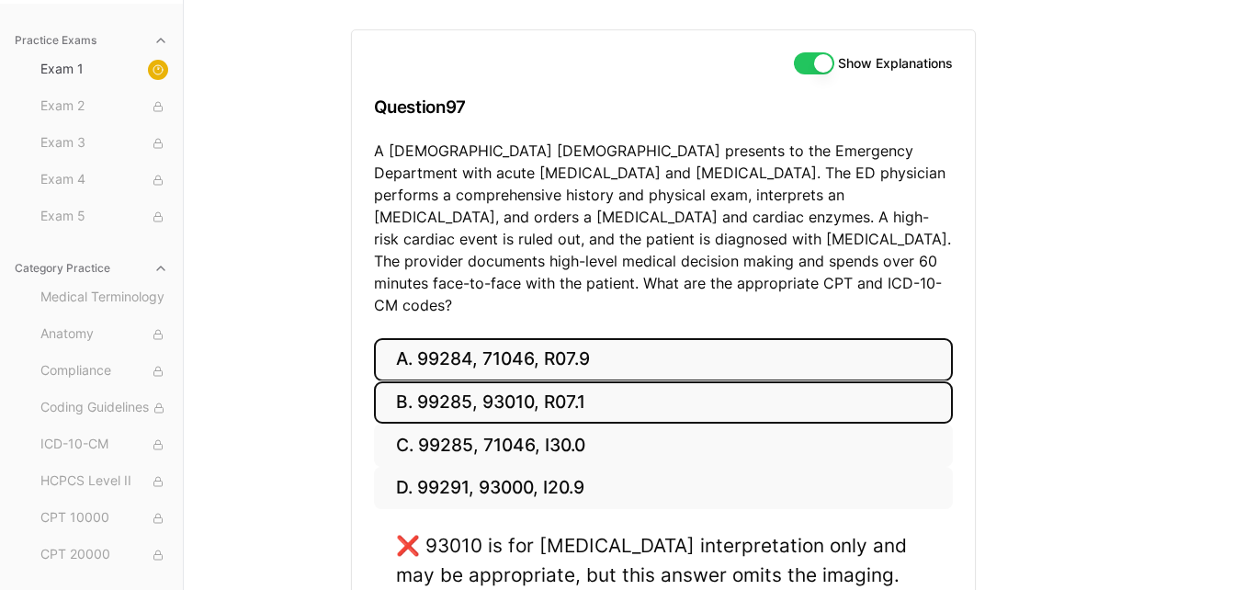
click at [760, 338] on button "A. 99284, 71046, R07.9" at bounding box center [663, 359] width 579 height 43
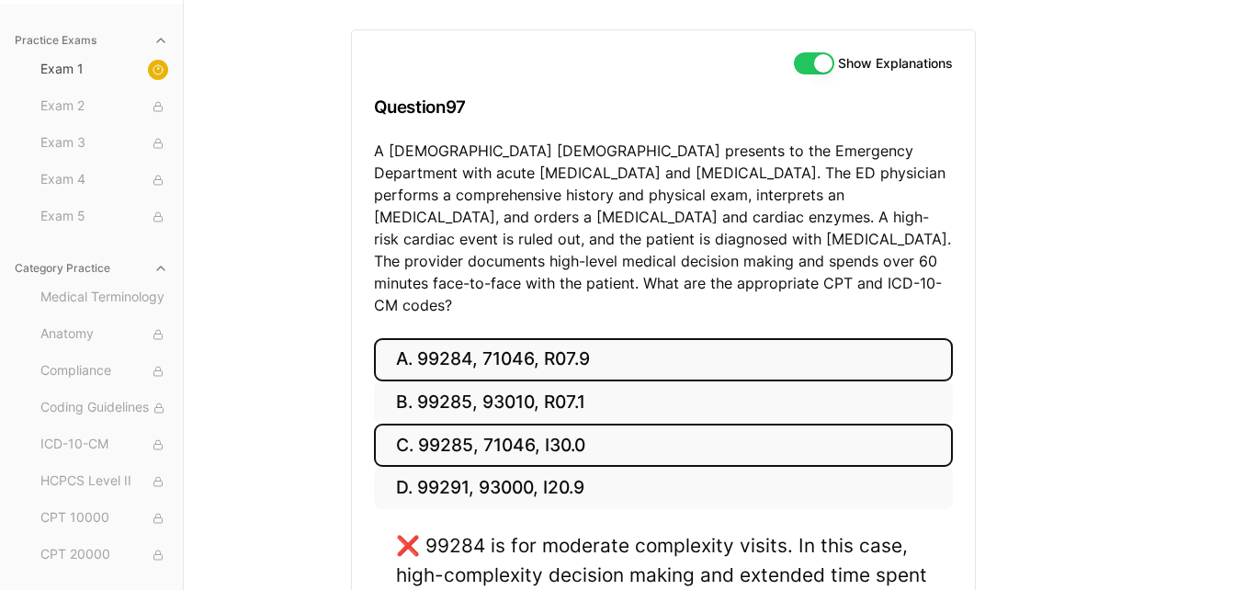
click at [673, 424] on button "C. 99285, 71046, I30.0" at bounding box center [663, 445] width 579 height 43
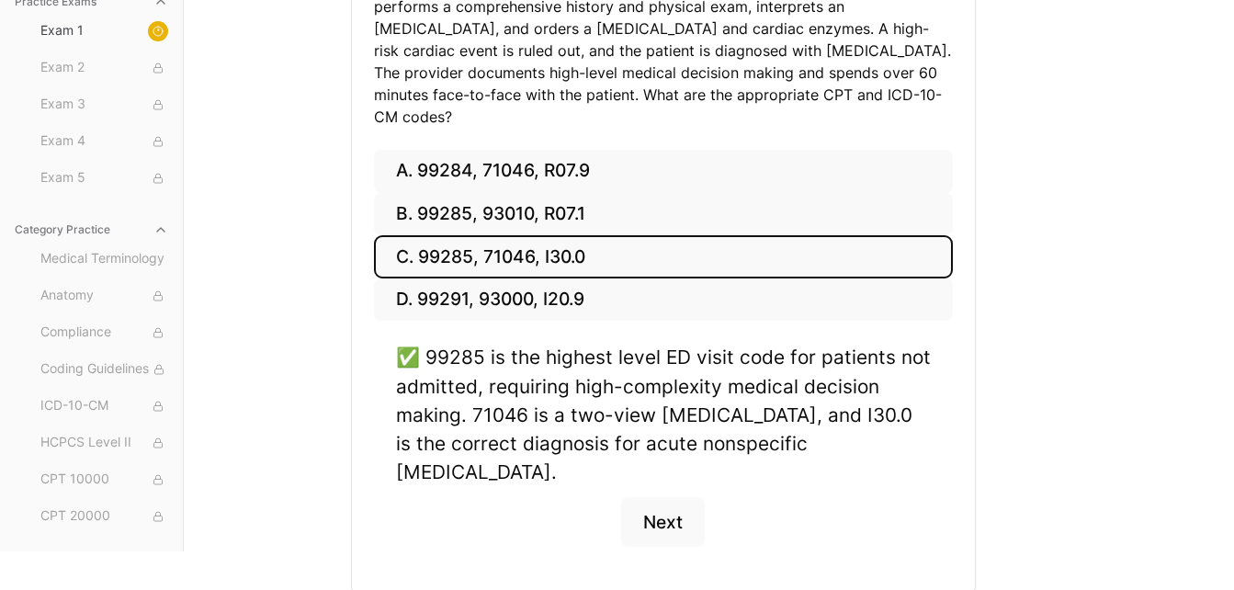
scroll to position [379, 0]
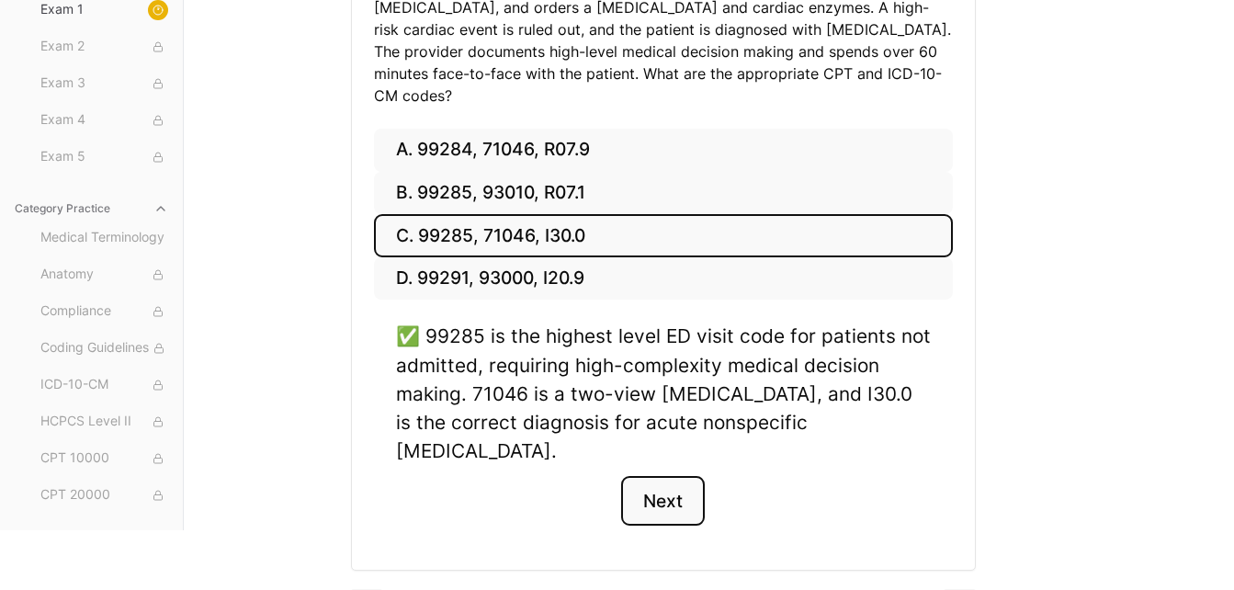
click at [676, 476] on button "Next" at bounding box center [663, 501] width 84 height 50
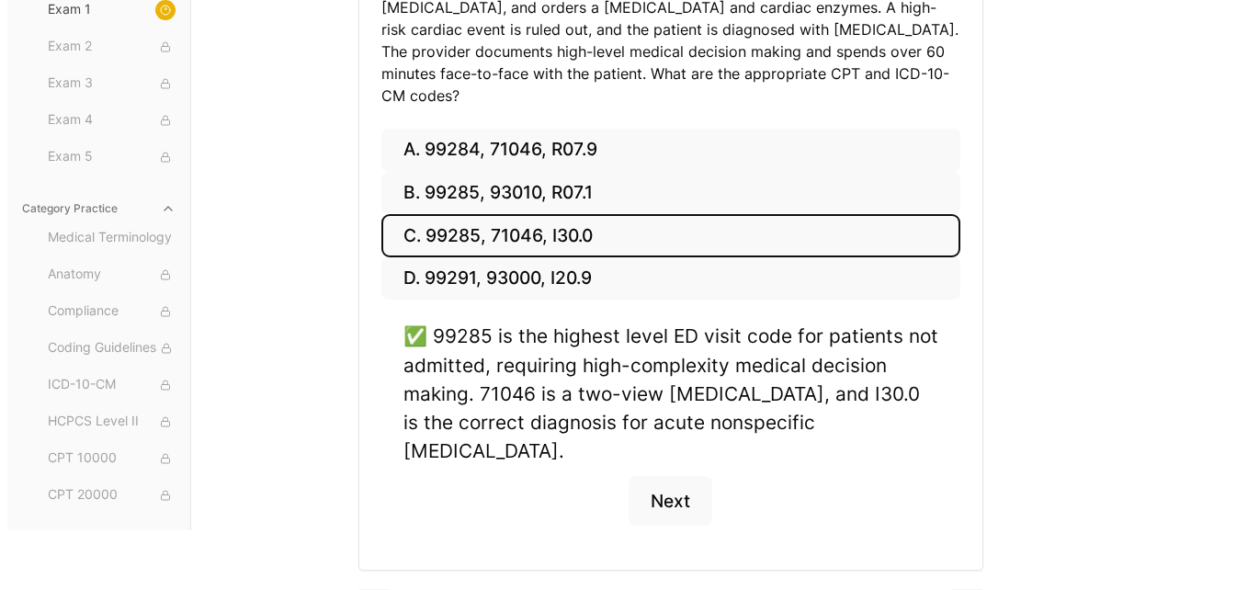
scroll to position [169, 0]
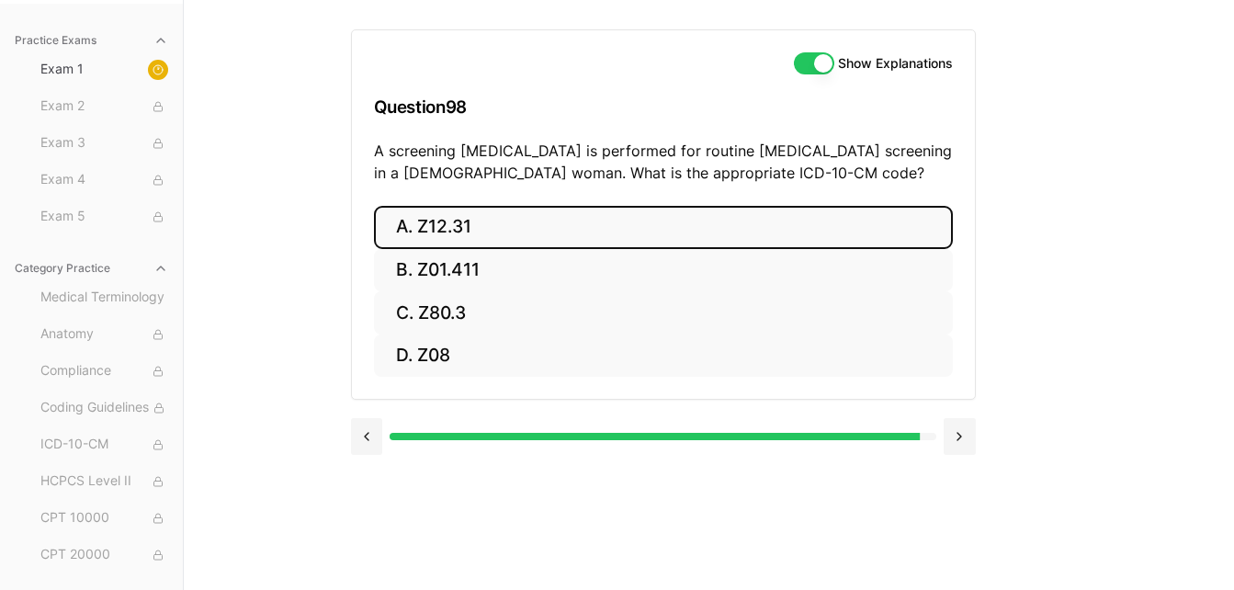
click at [689, 233] on button "A. Z12.31" at bounding box center [663, 227] width 579 height 43
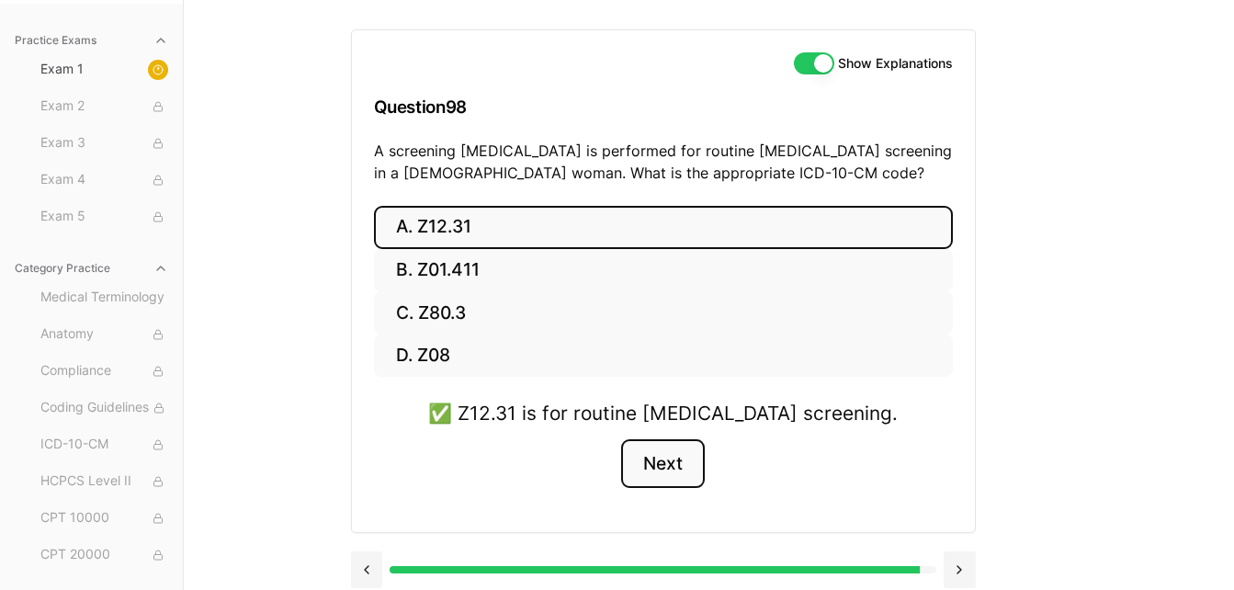
click at [668, 462] on button "Next" at bounding box center [663, 464] width 84 height 50
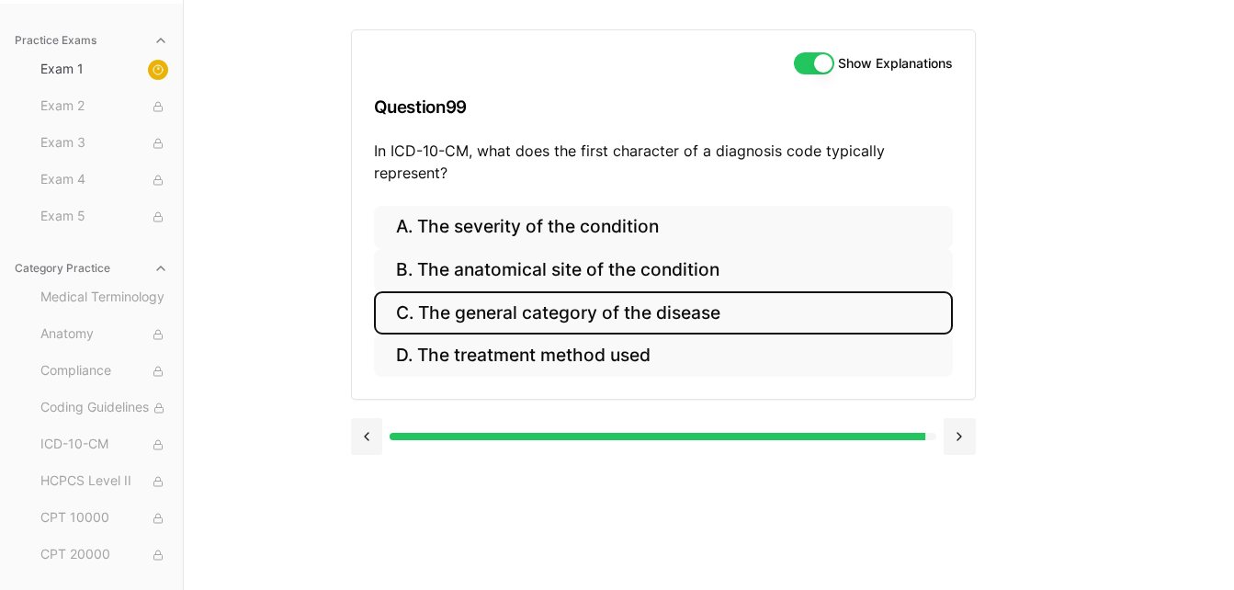
click at [699, 321] on button "C. The general category of the disease" at bounding box center [663, 312] width 579 height 43
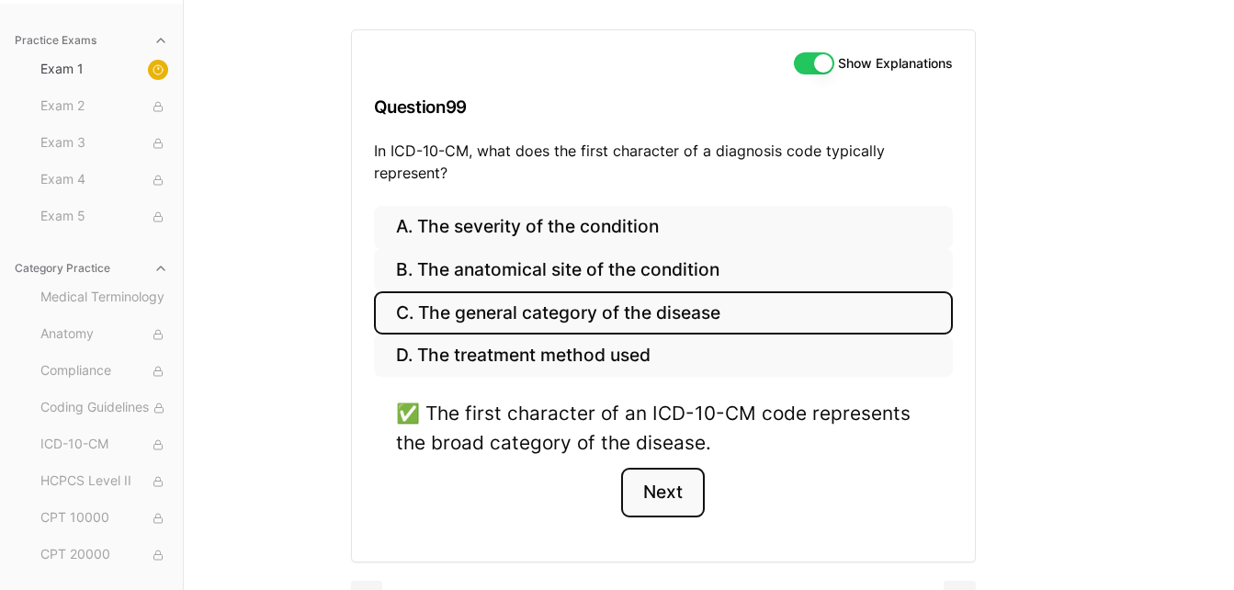
click at [669, 484] on button "Next" at bounding box center [663, 493] width 84 height 50
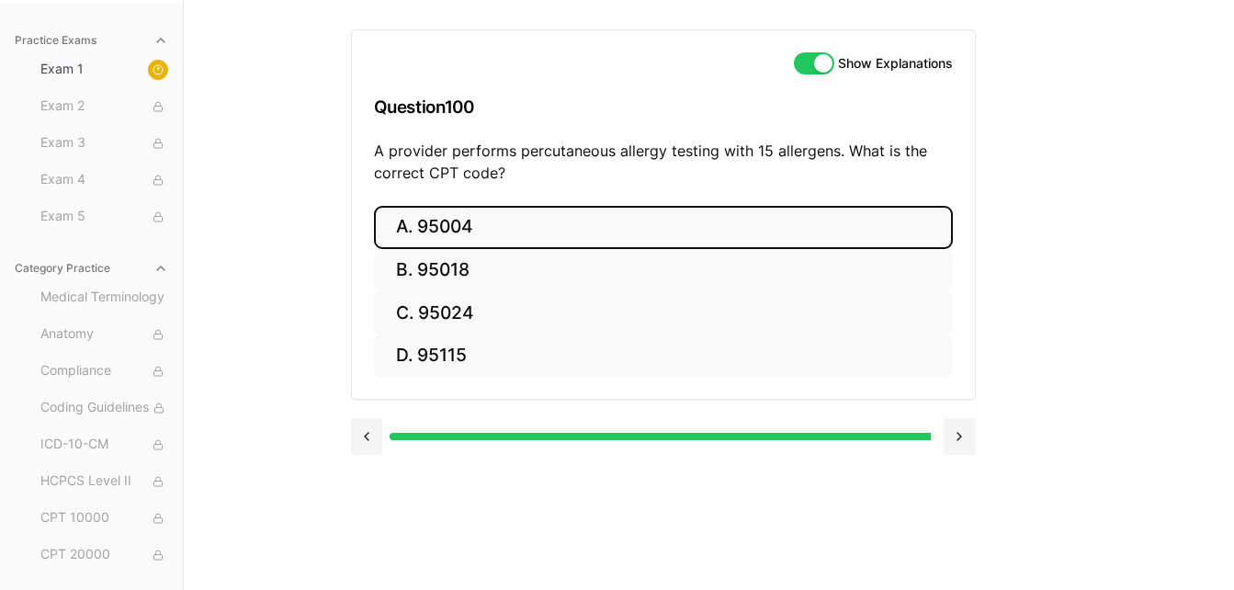
click at [631, 233] on button "A. 95004" at bounding box center [663, 227] width 579 height 43
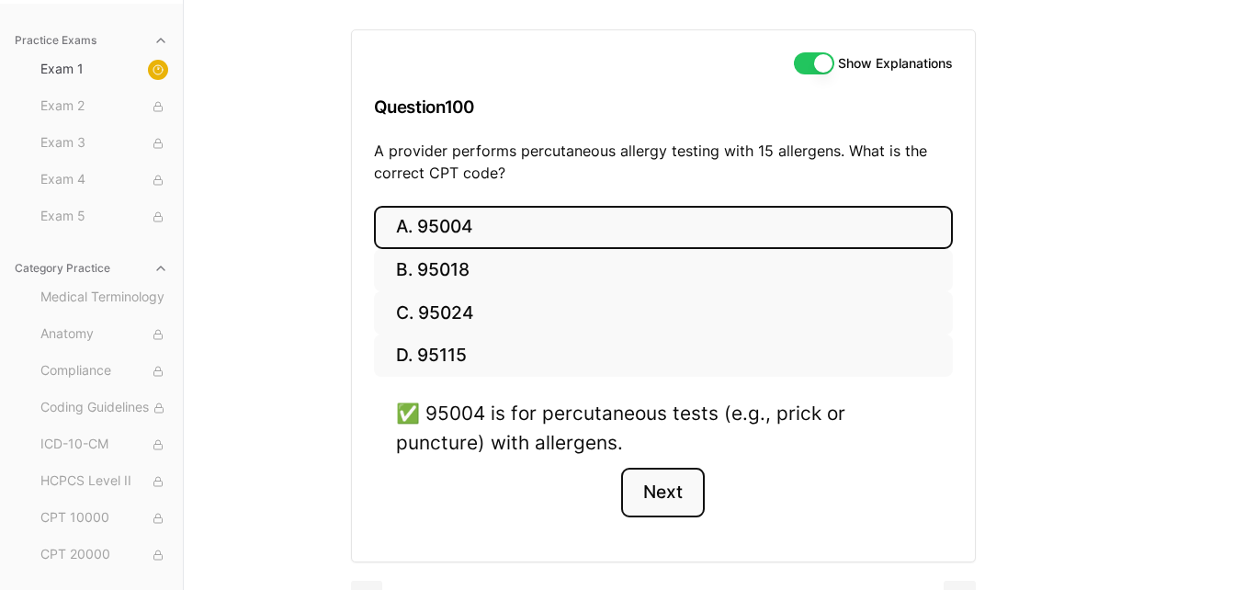
click at [654, 499] on button "Next" at bounding box center [663, 493] width 84 height 50
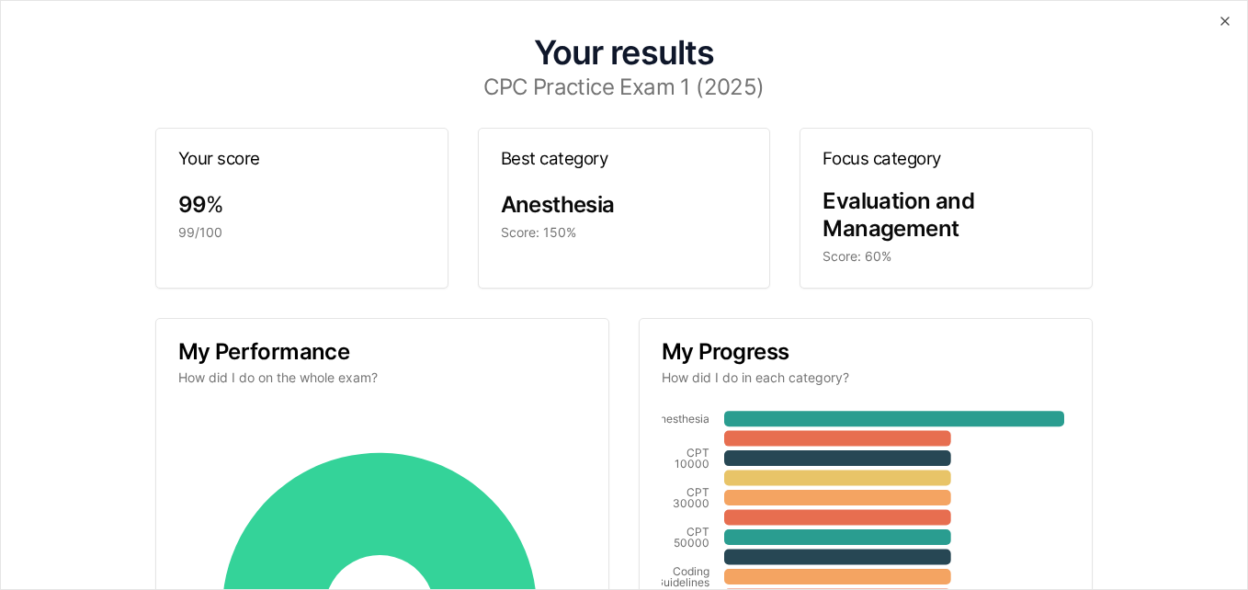
scroll to position [0, 0]
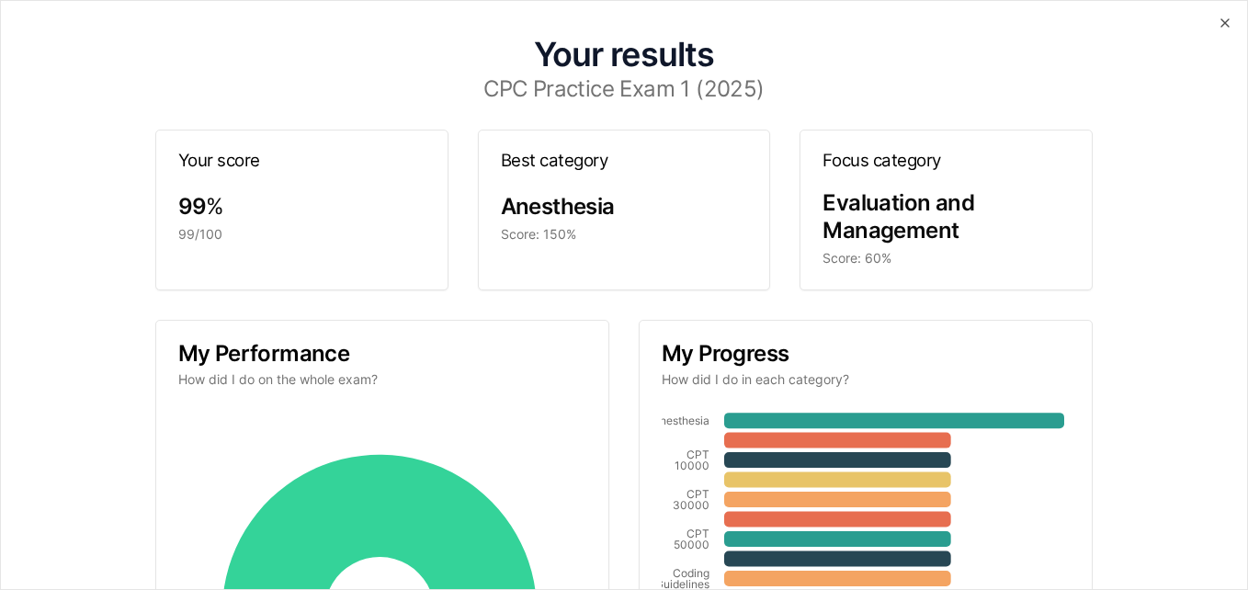
click at [588, 250] on div "Anesthesia Score: 150%" at bounding box center [624, 229] width 291 height 74
click at [240, 215] on div "99 %" at bounding box center [301, 206] width 247 height 29
click at [885, 255] on div "Score: 60%" at bounding box center [946, 258] width 247 height 18
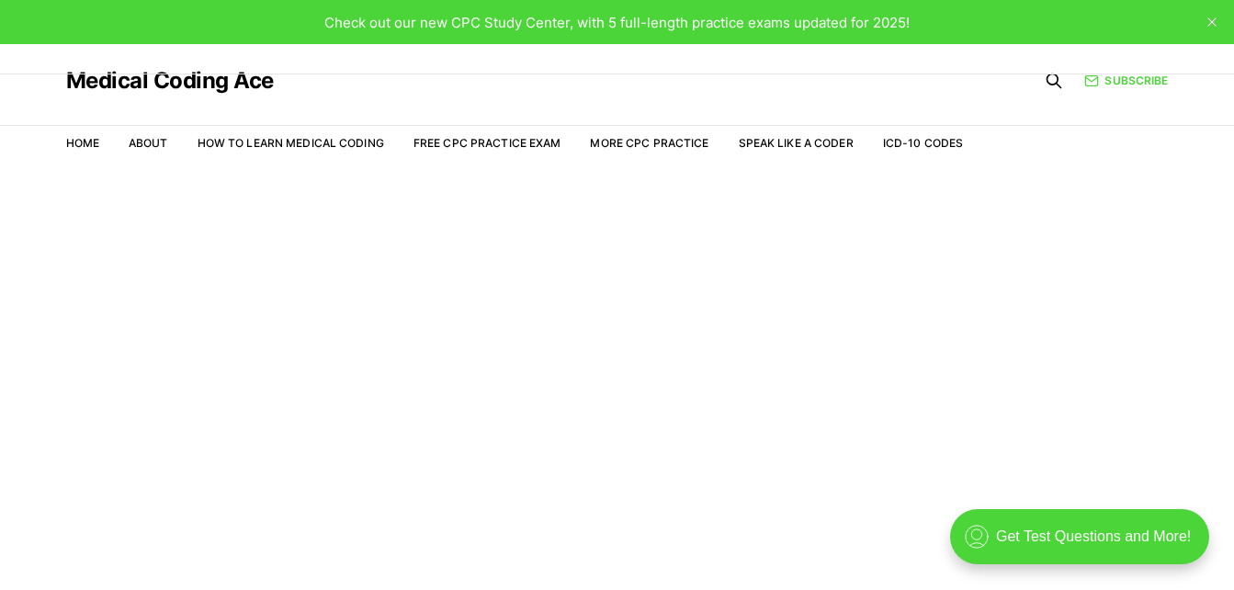
click at [516, 135] on li "Free CPC Practice Exam" at bounding box center [488, 143] width 148 height 17
click at [506, 141] on link "Free CPC Practice Exam" at bounding box center [488, 143] width 148 height 14
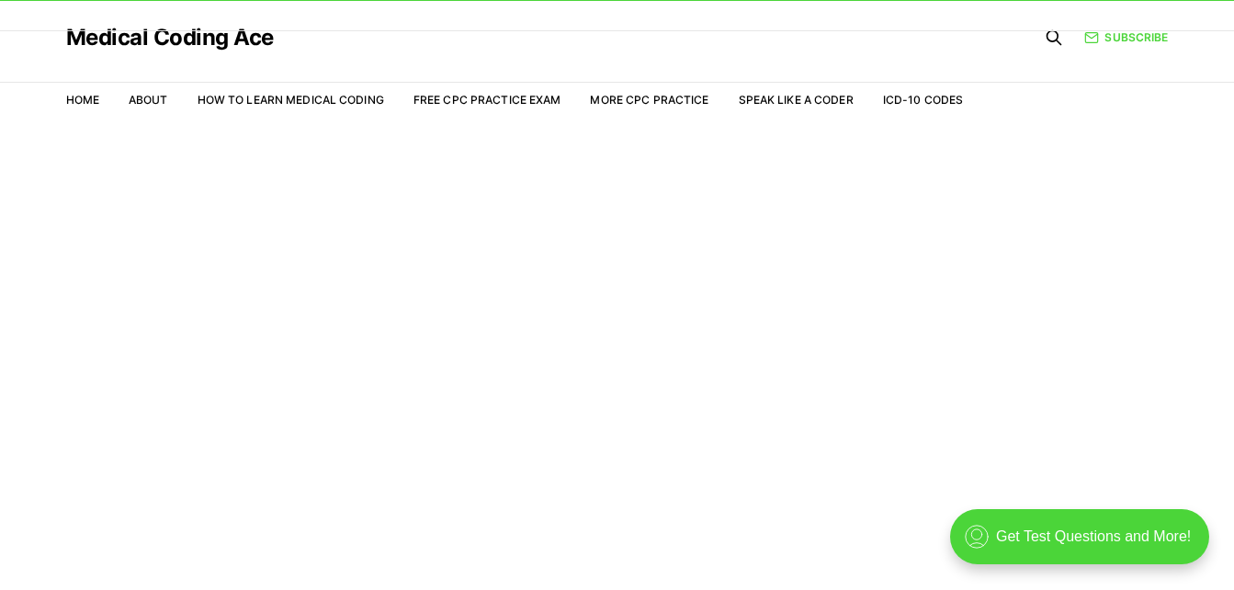
scroll to position [44, 0]
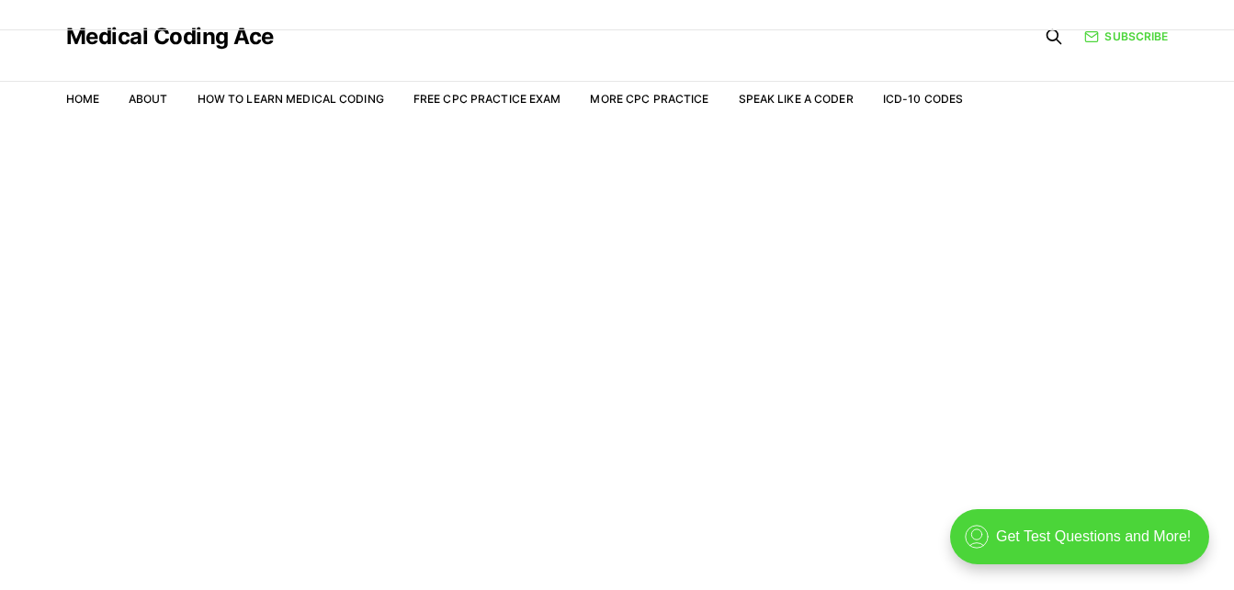
click at [510, 106] on li "Free CPC Practice Exam" at bounding box center [488, 99] width 148 height 17
click at [526, 94] on link "Free CPC Practice Exam" at bounding box center [488, 99] width 148 height 14
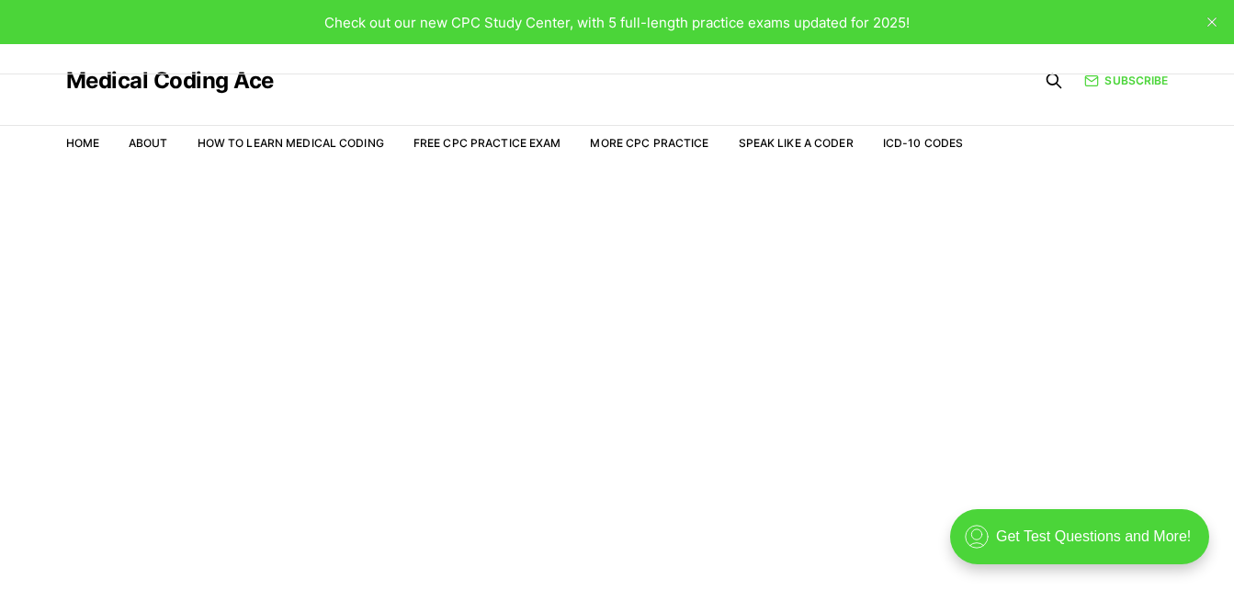
click at [1212, 26] on icon "close" at bounding box center [1212, 21] width 9 height 9
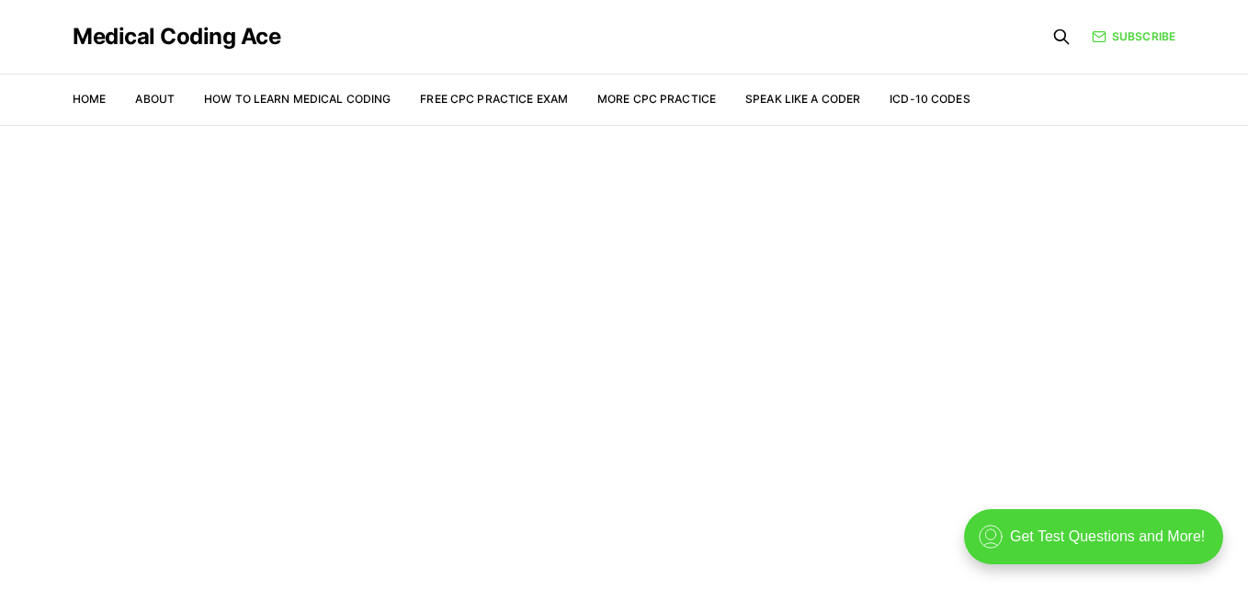
click at [648, 103] on link "More CPC Practice" at bounding box center [656, 99] width 119 height 14
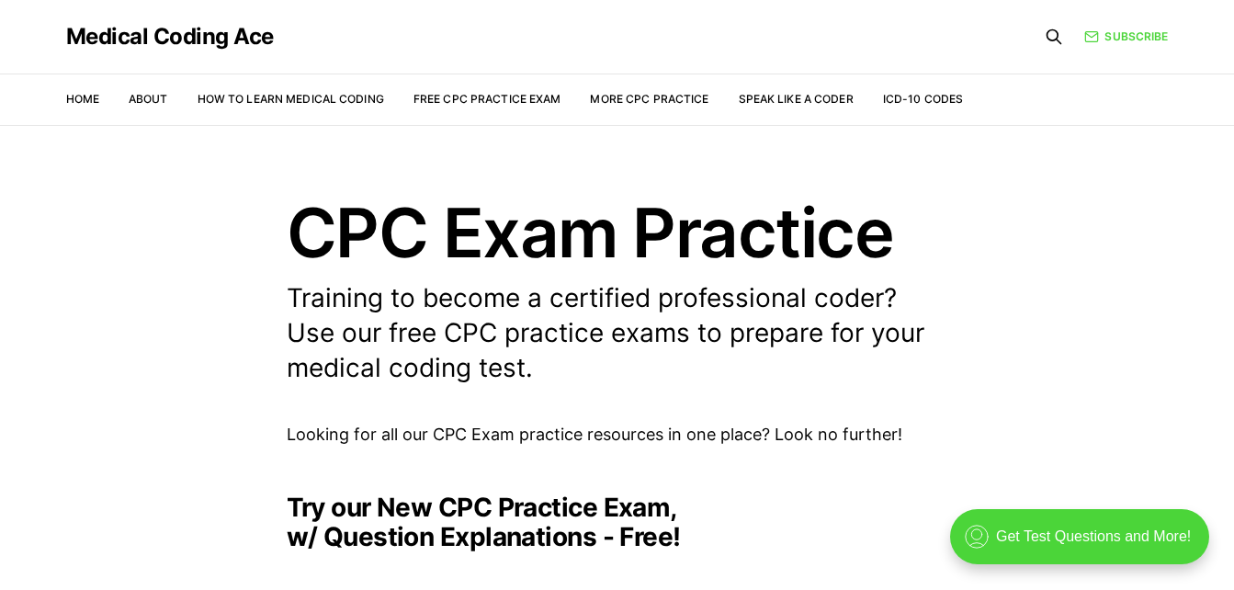
click at [522, 100] on link "Free CPC Practice Exam" at bounding box center [488, 99] width 148 height 14
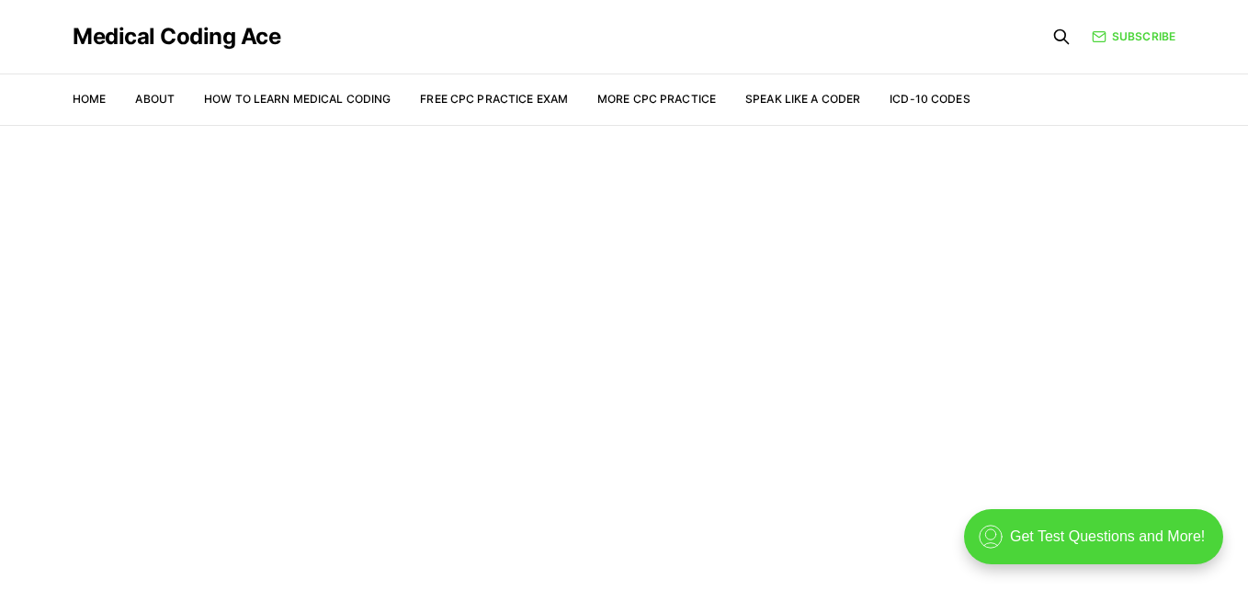
click at [1137, 532] on div ".cls-1{fill:none;stroke:currentColor;stroke-linecap:round;stroke-linejoin:round…" at bounding box center [1093, 536] width 259 height 55
